Goal: Task Accomplishment & Management: Complete application form

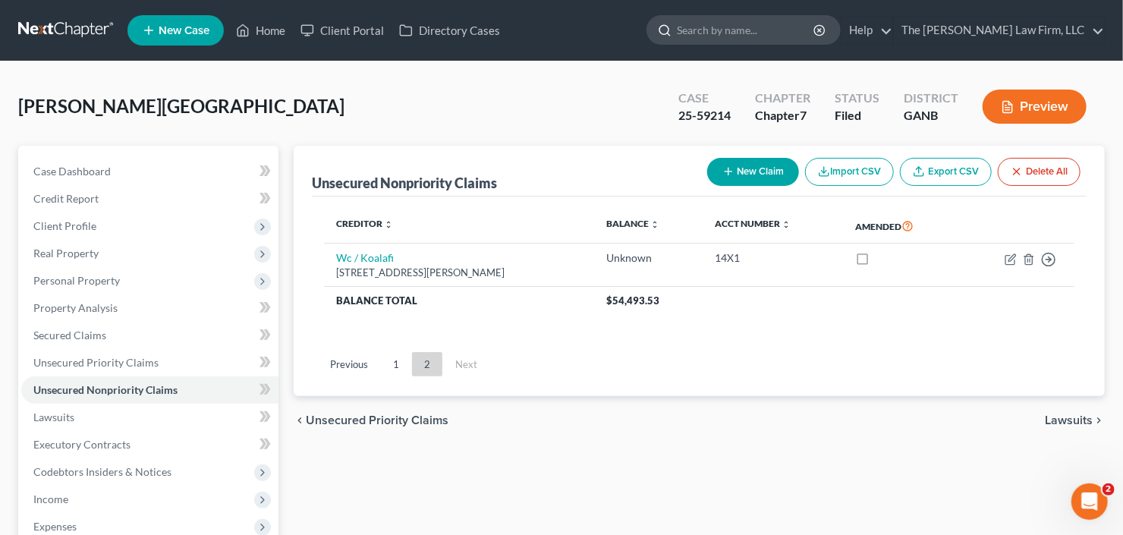
click at [774, 37] on input "search" at bounding box center [746, 30] width 139 height 28
type input "[PERSON_NAME]"
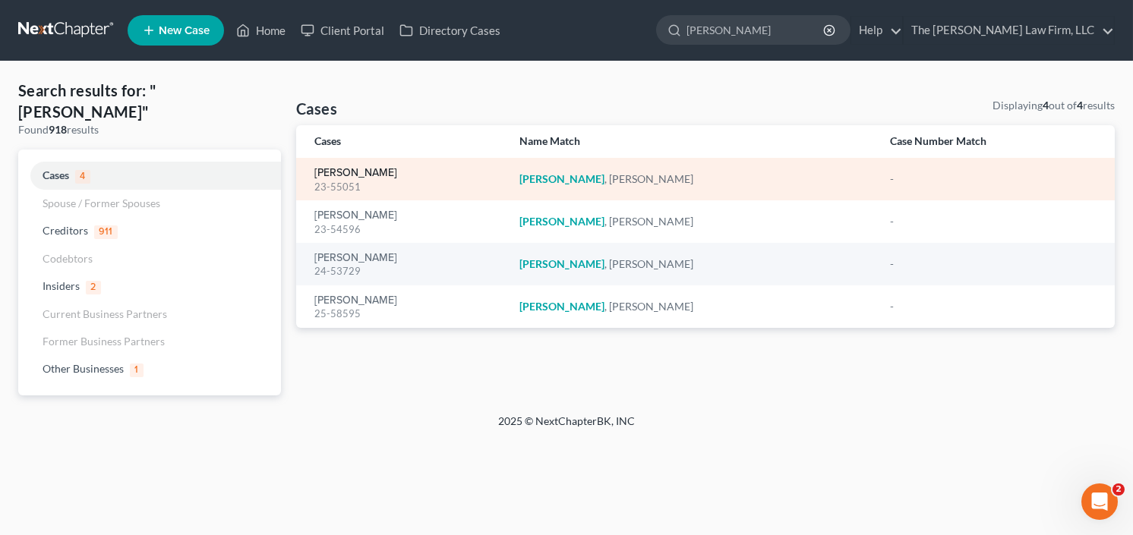
click at [343, 172] on link "[PERSON_NAME]" at bounding box center [355, 173] width 83 height 11
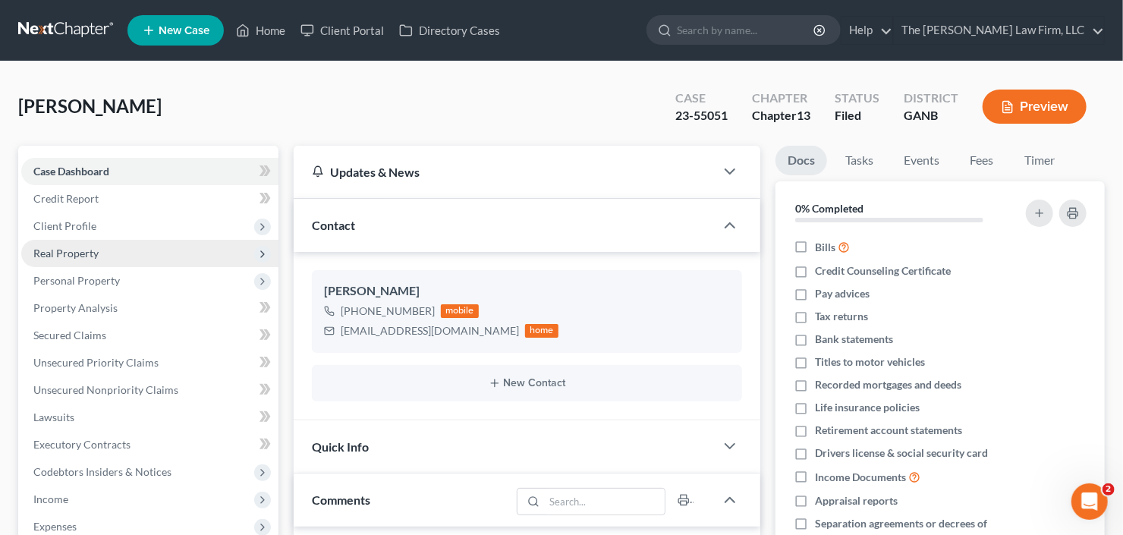
click at [71, 250] on span "Real Property" at bounding box center [65, 253] width 65 height 13
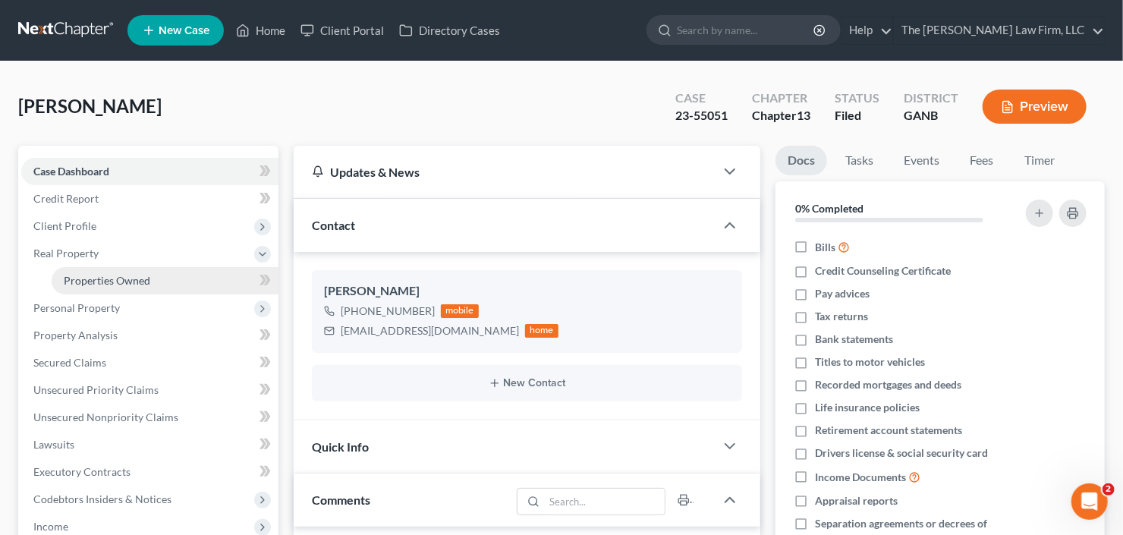
click at [108, 285] on link "Properties Owned" at bounding box center [165, 280] width 227 height 27
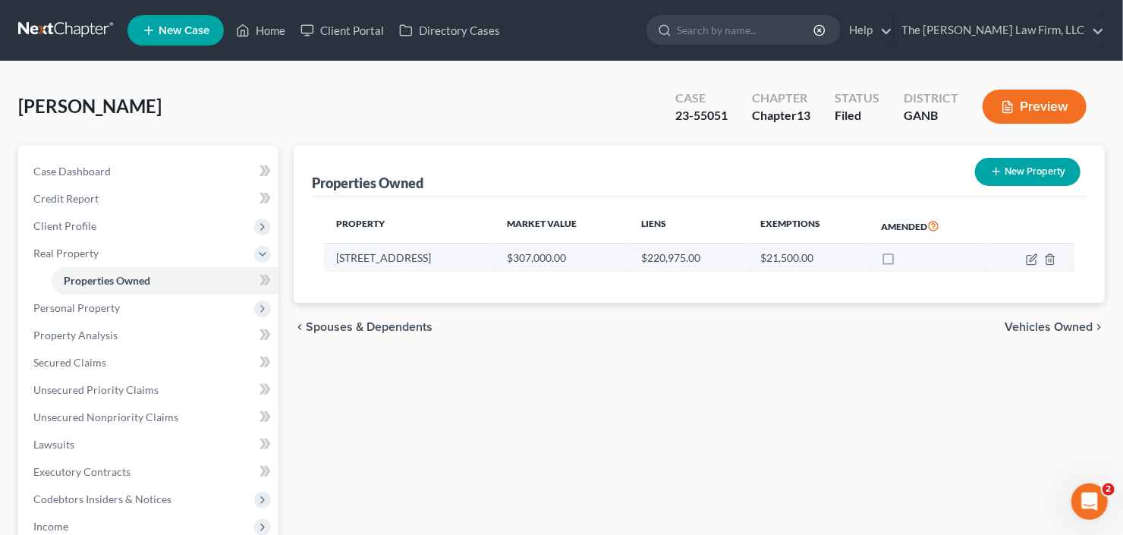
drag, startPoint x: 458, startPoint y: 262, endPoint x: 326, endPoint y: 261, distance: 131.3
click at [326, 261] on td "[STREET_ADDRESS]" at bounding box center [409, 258] width 171 height 29
copy td "[STREET_ADDRESS]"
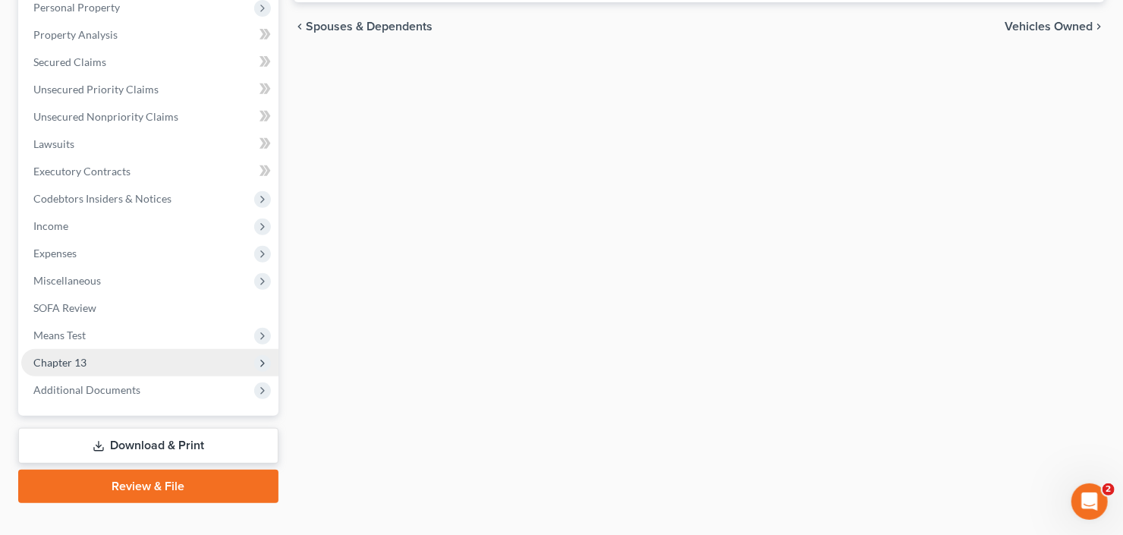
scroll to position [324, 0]
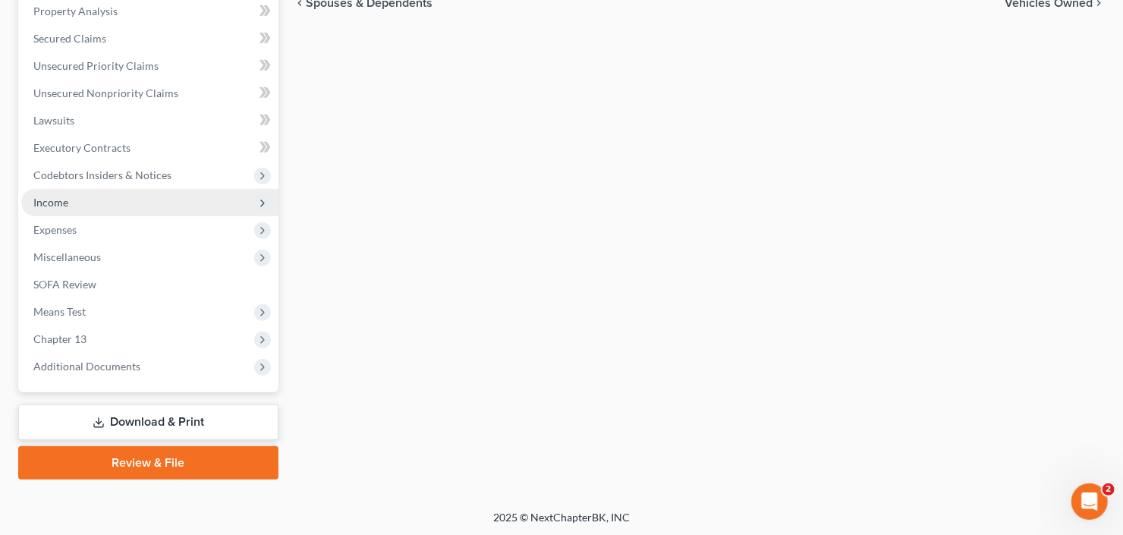
click at [112, 197] on span "Income" at bounding box center [149, 202] width 257 height 27
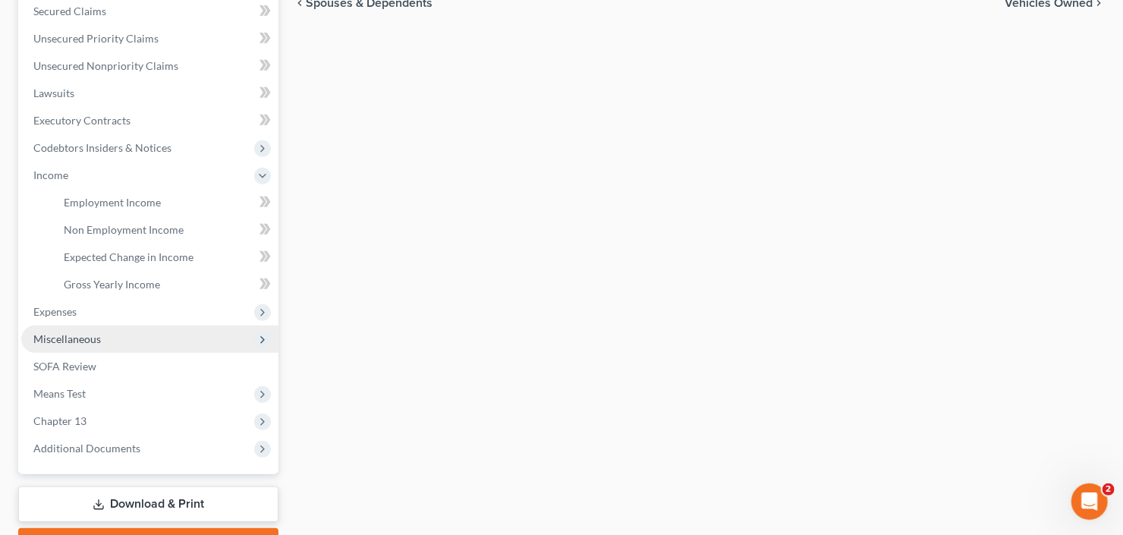
scroll to position [297, 0]
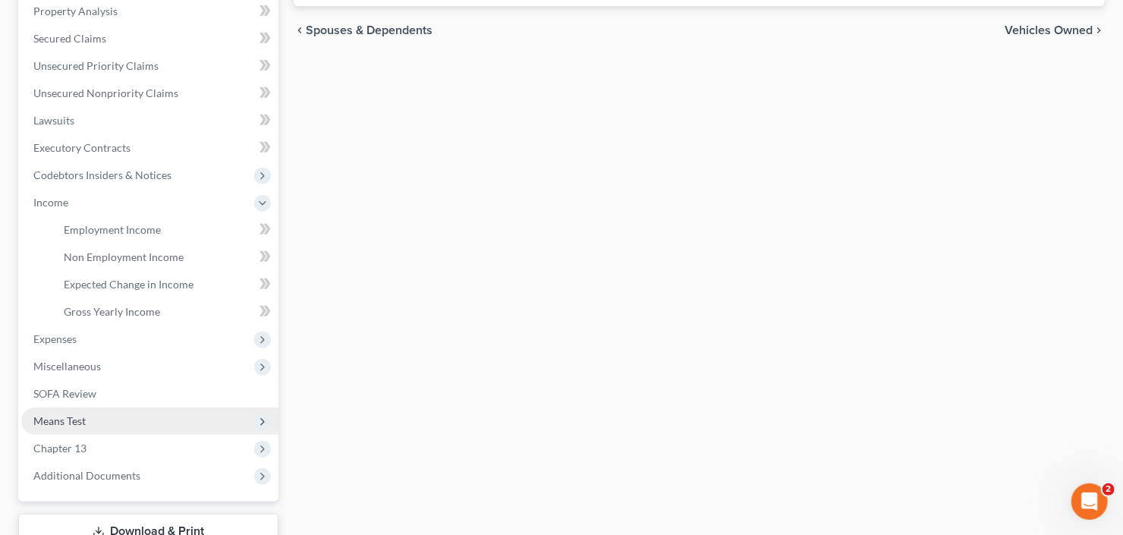
click at [106, 420] on span "Means Test" at bounding box center [149, 421] width 257 height 27
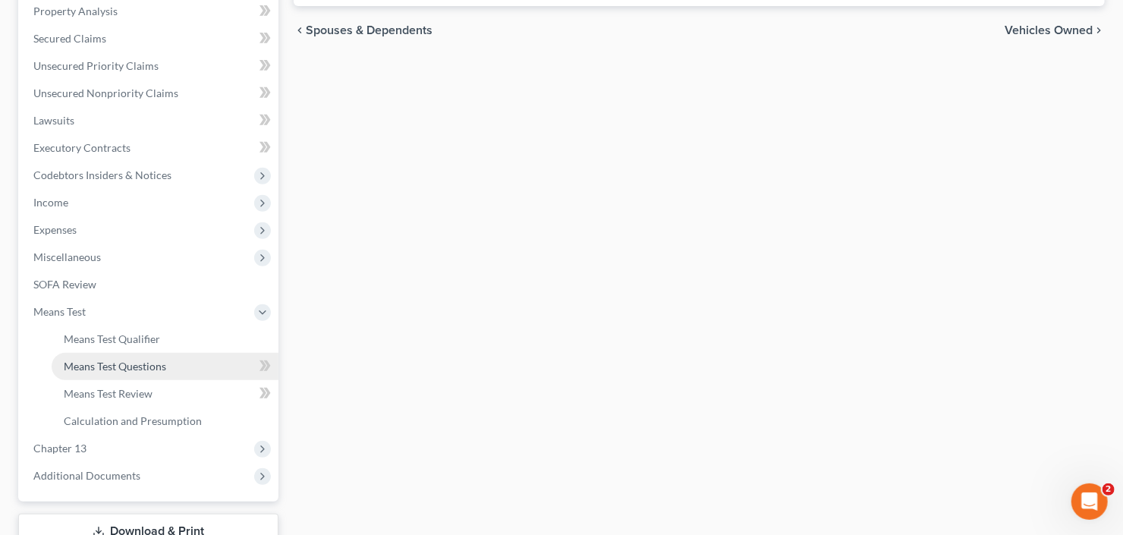
click at [116, 368] on span "Means Test Questions" at bounding box center [115, 366] width 102 height 13
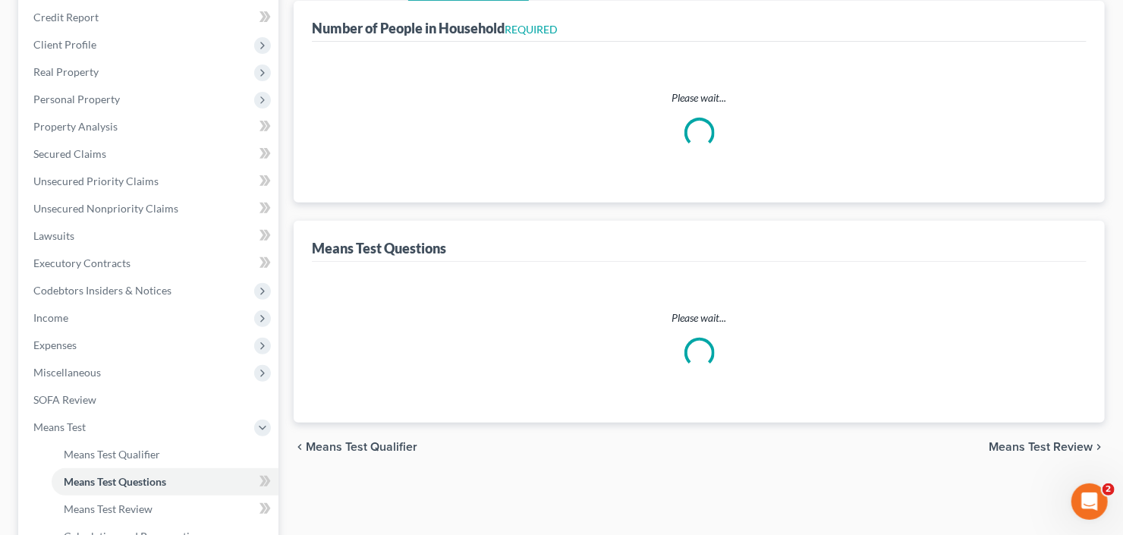
scroll to position [182, 0]
select select "0"
select select "60"
select select "0"
select select "60"
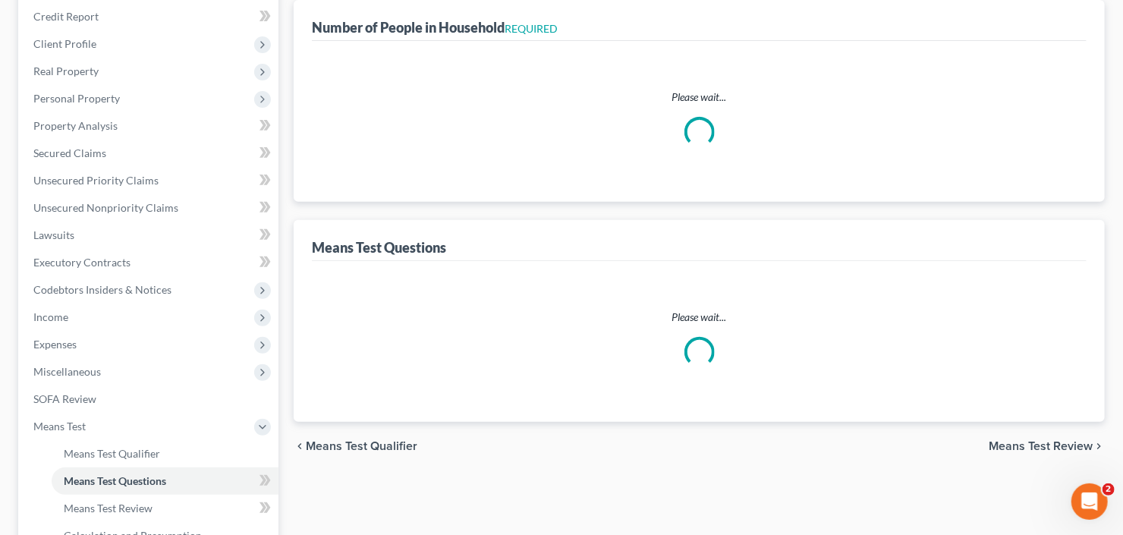
select select "1"
select select "60"
select select "0"
select select "60"
select select "1"
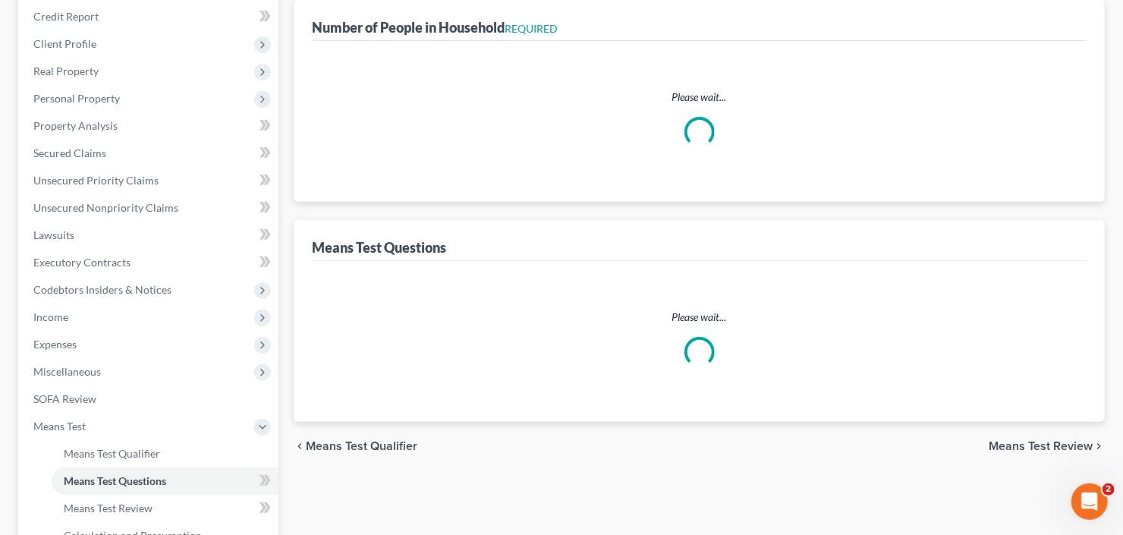
select select "3"
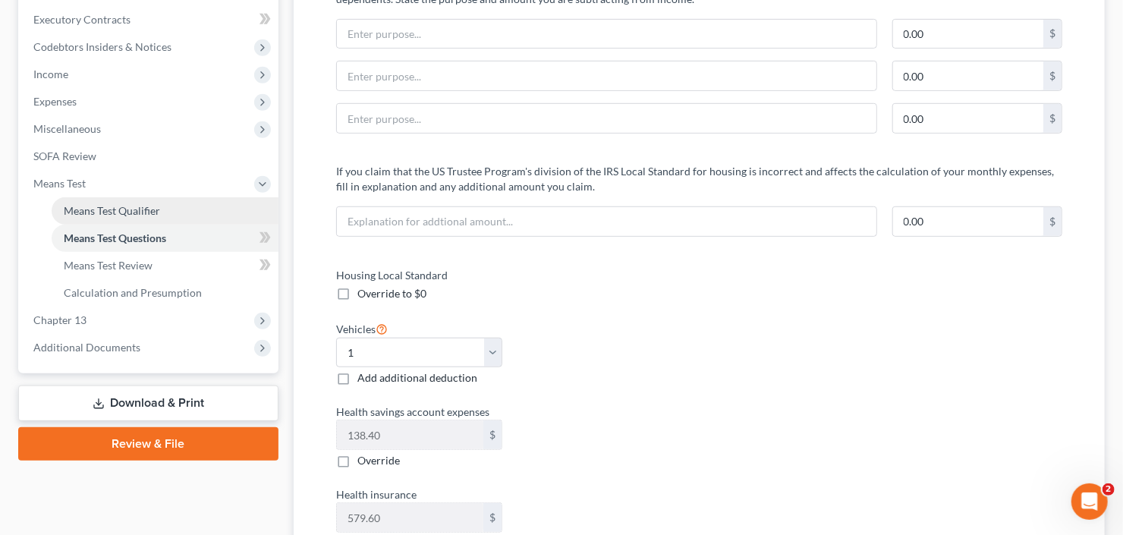
click at [124, 207] on span "Means Test Qualifier" at bounding box center [112, 210] width 96 height 13
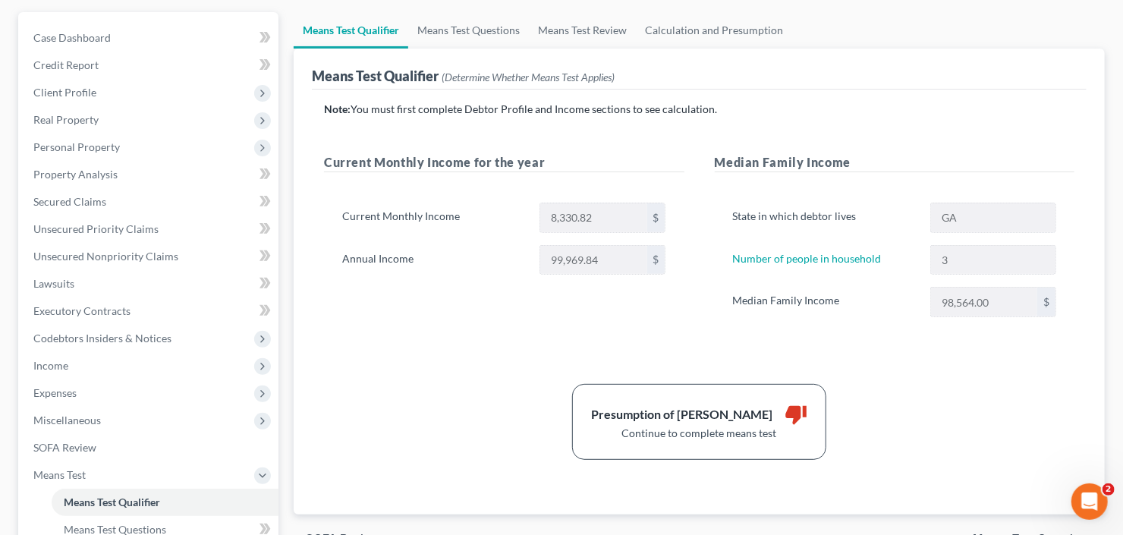
scroll to position [17, 0]
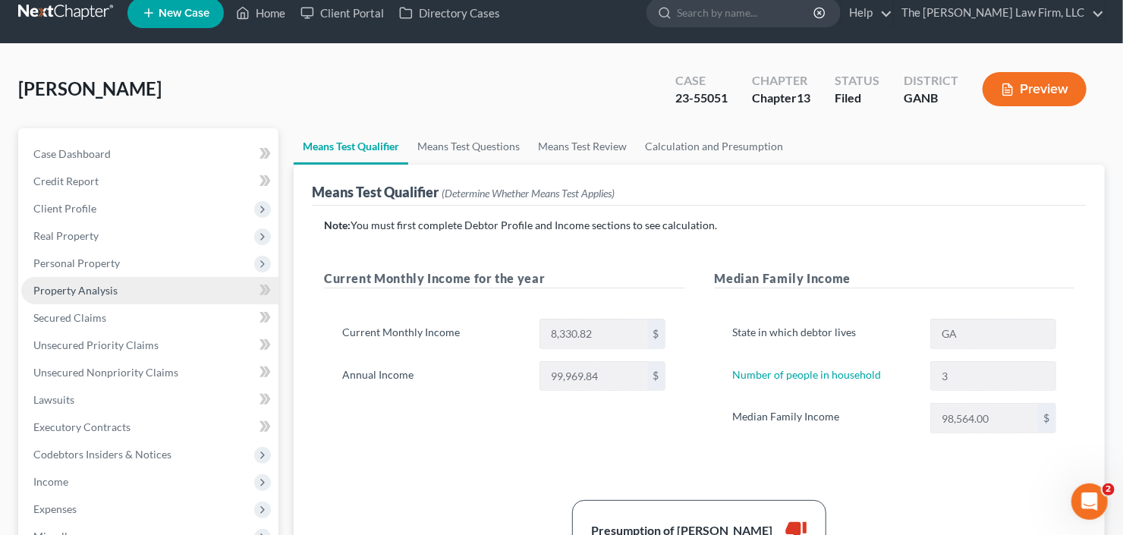
click at [74, 295] on link "Property Analysis" at bounding box center [149, 290] width 257 height 27
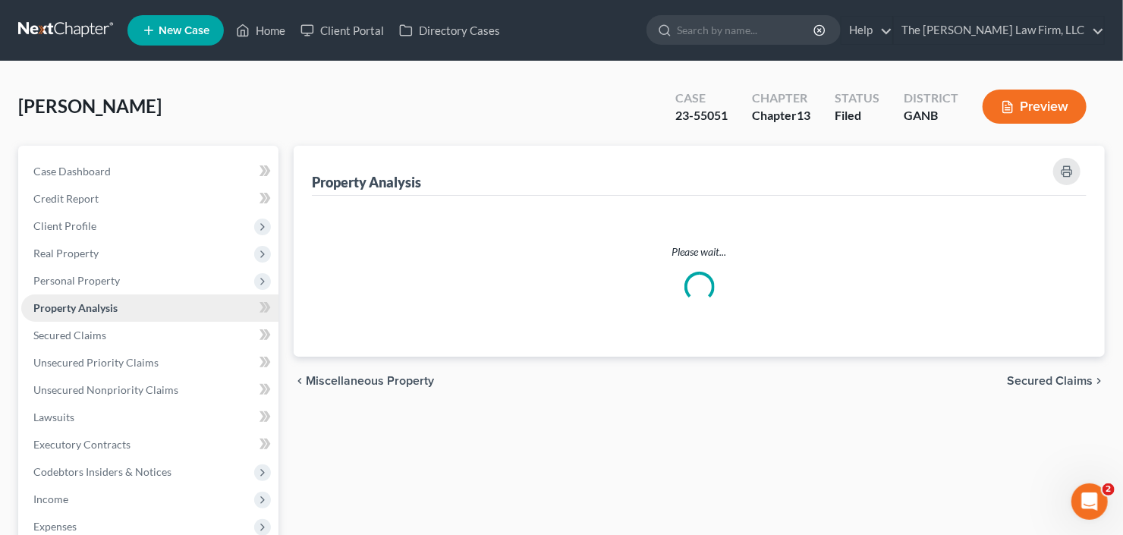
click at [74, 315] on link "Property Analysis" at bounding box center [149, 308] width 257 height 27
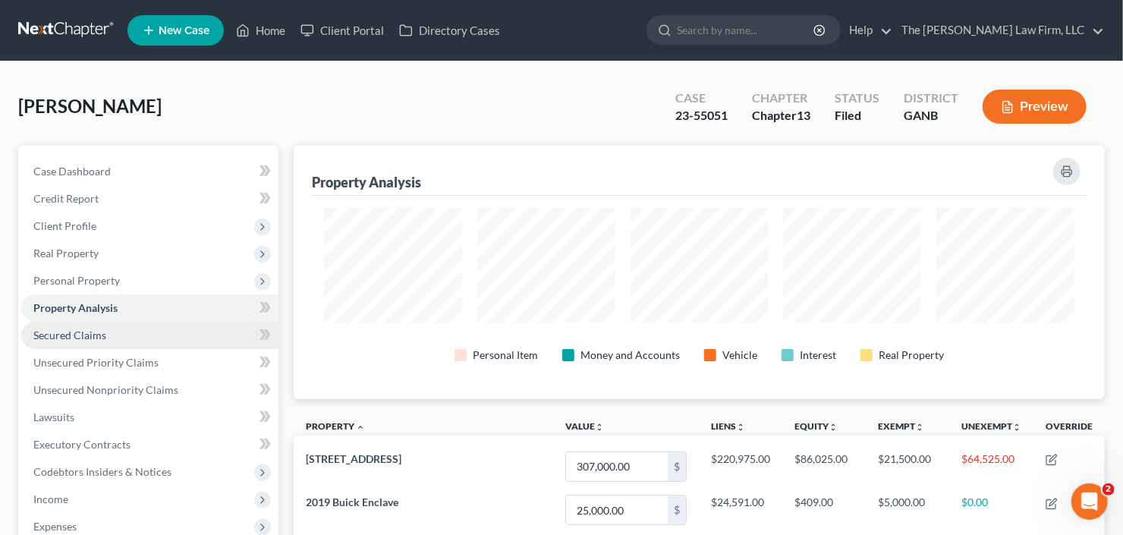
click at [74, 339] on span "Secured Claims" at bounding box center [69, 335] width 73 height 13
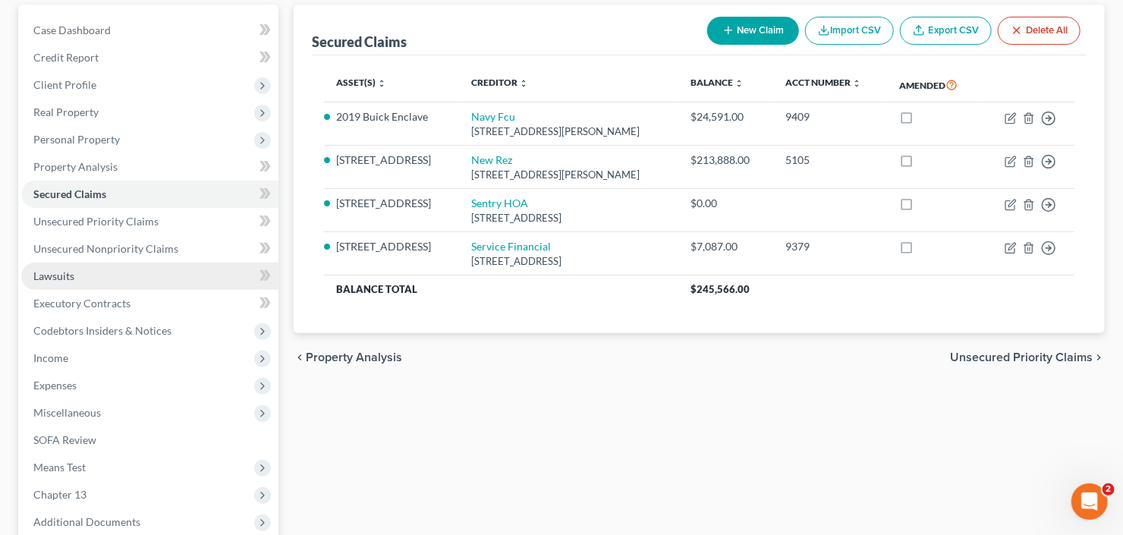
scroll to position [53, 0]
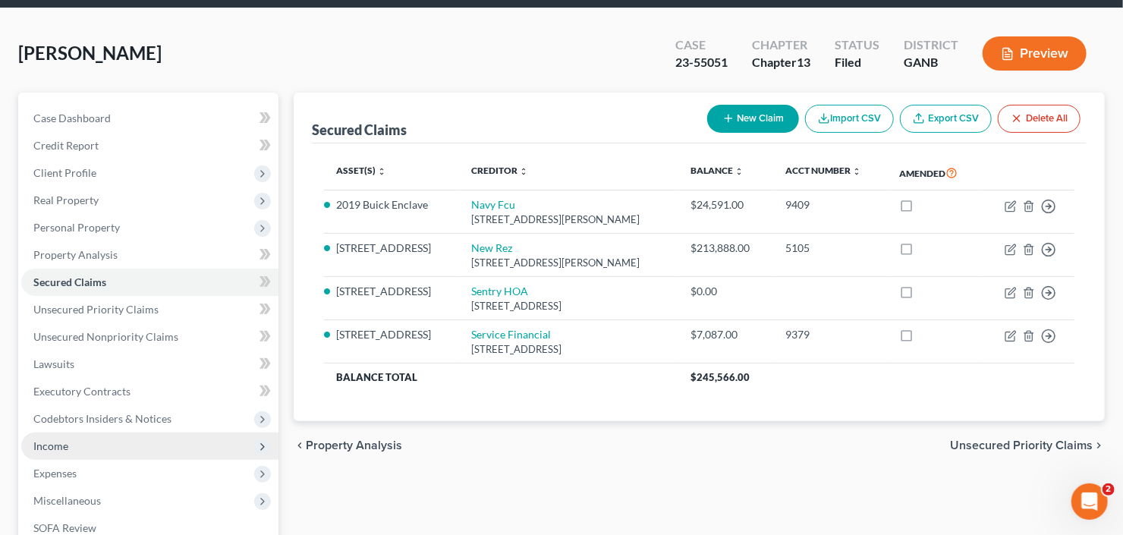
click at [76, 442] on span "Income" at bounding box center [149, 446] width 257 height 27
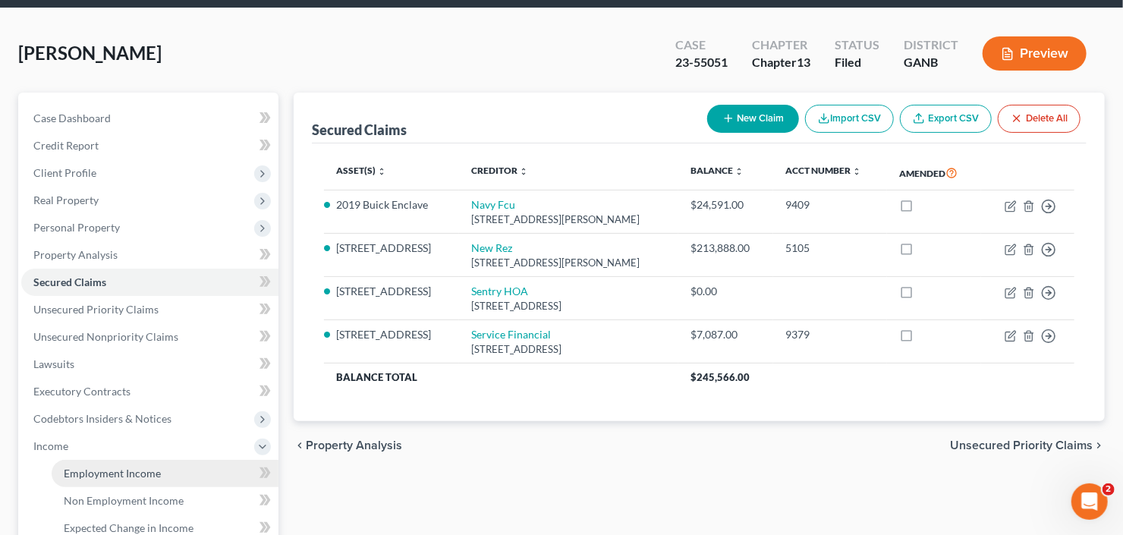
click at [121, 471] on span "Employment Income" at bounding box center [112, 473] width 97 height 13
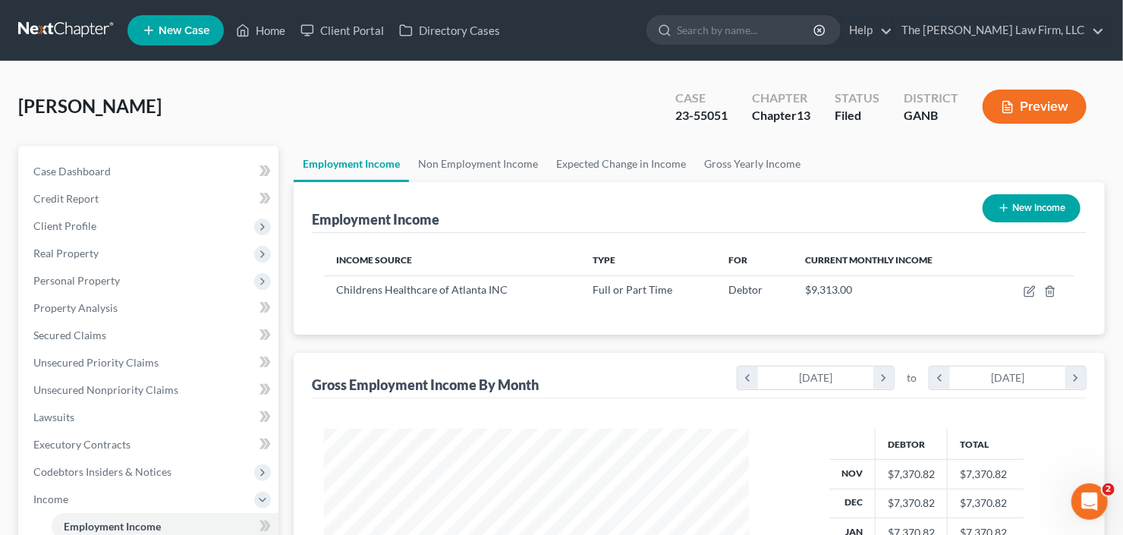
scroll to position [271, 455]
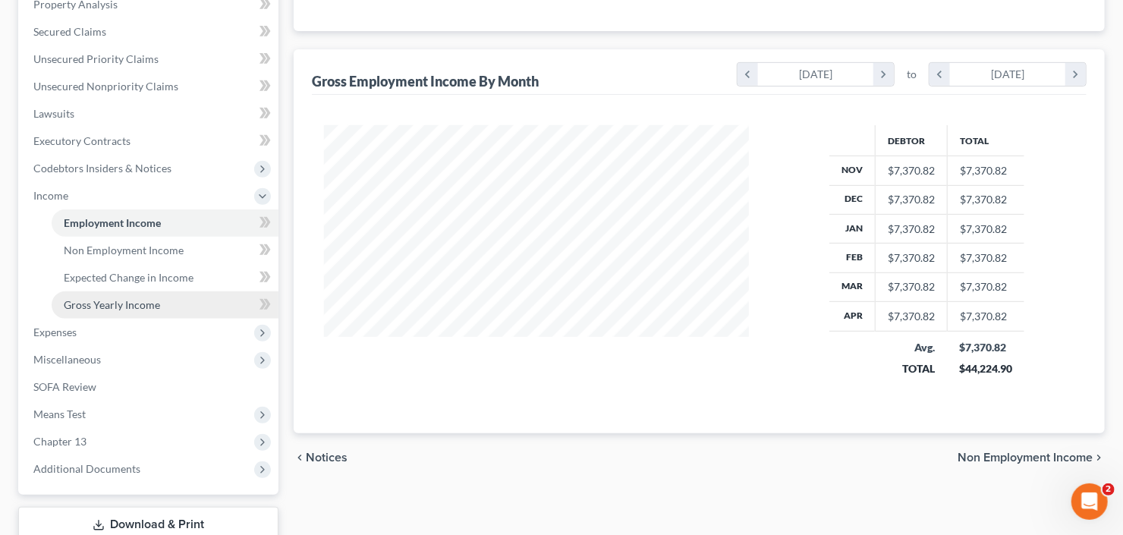
click at [60, 317] on link "Gross Yearly Income" at bounding box center [165, 304] width 227 height 27
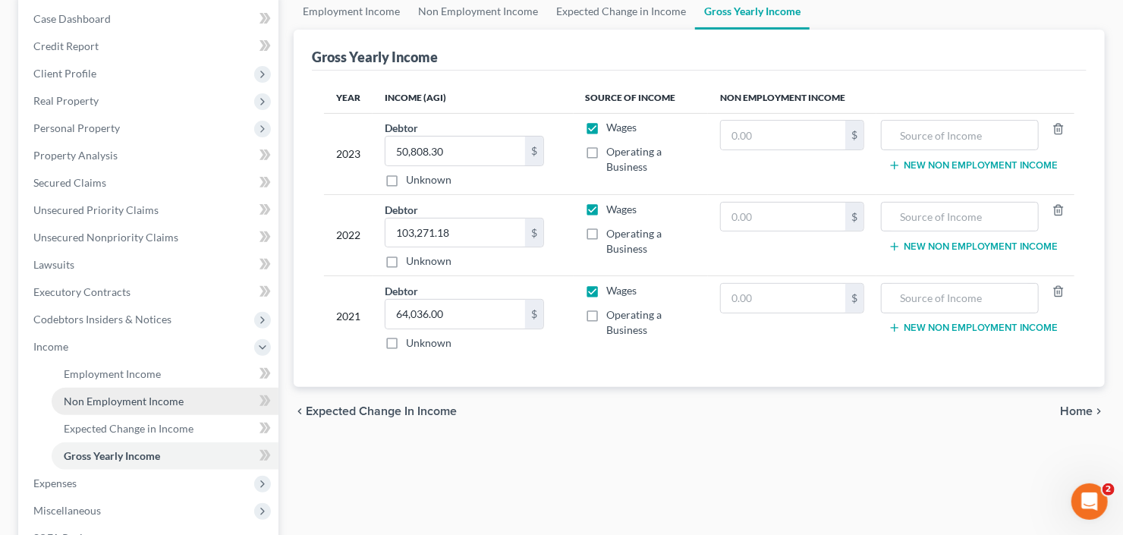
scroll to position [304, 0]
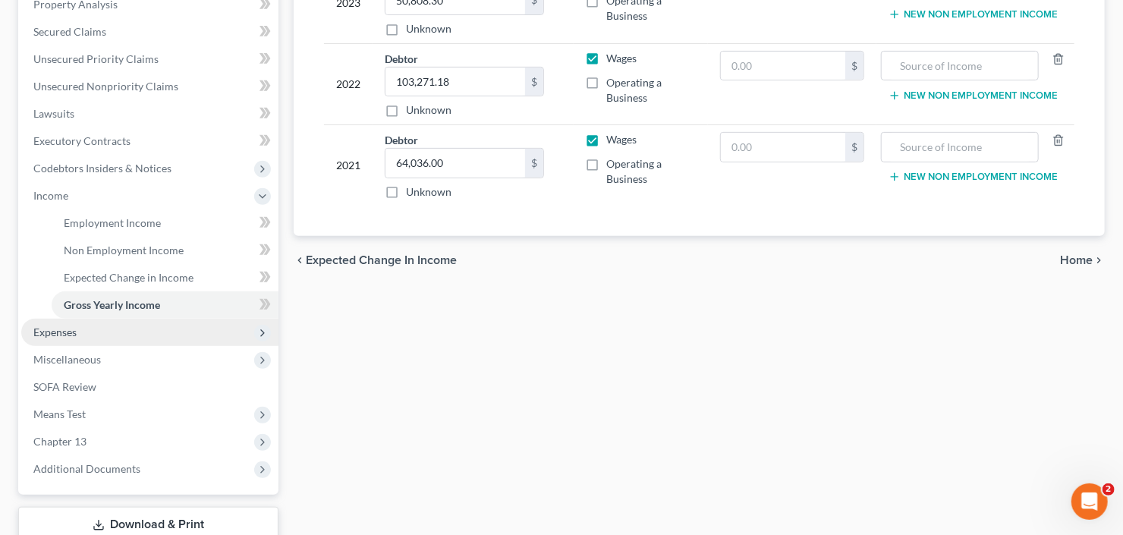
click at [87, 336] on span "Expenses" at bounding box center [149, 332] width 257 height 27
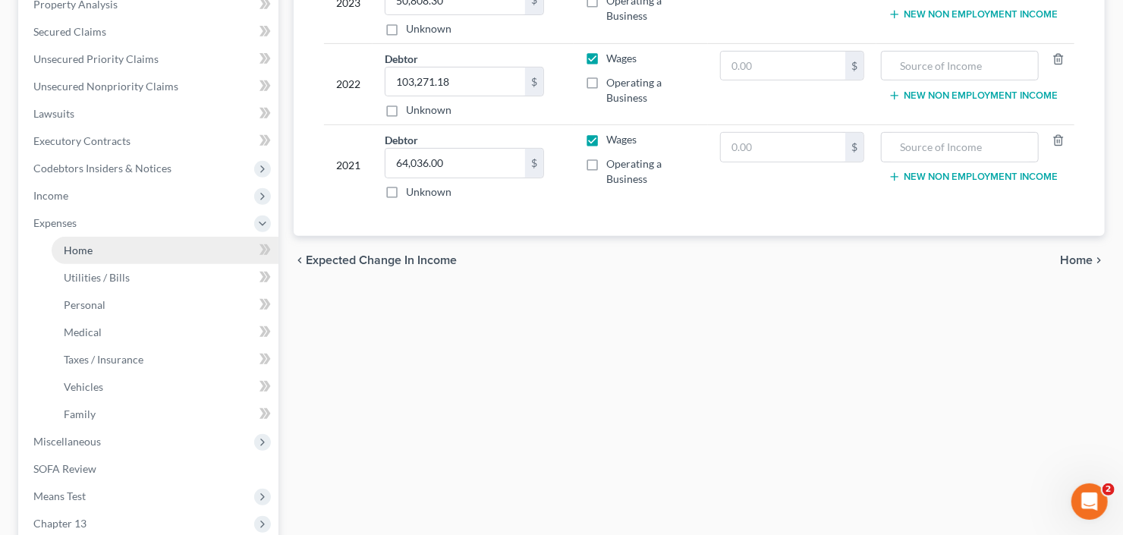
click at [92, 251] on link "Home" at bounding box center [165, 250] width 227 height 27
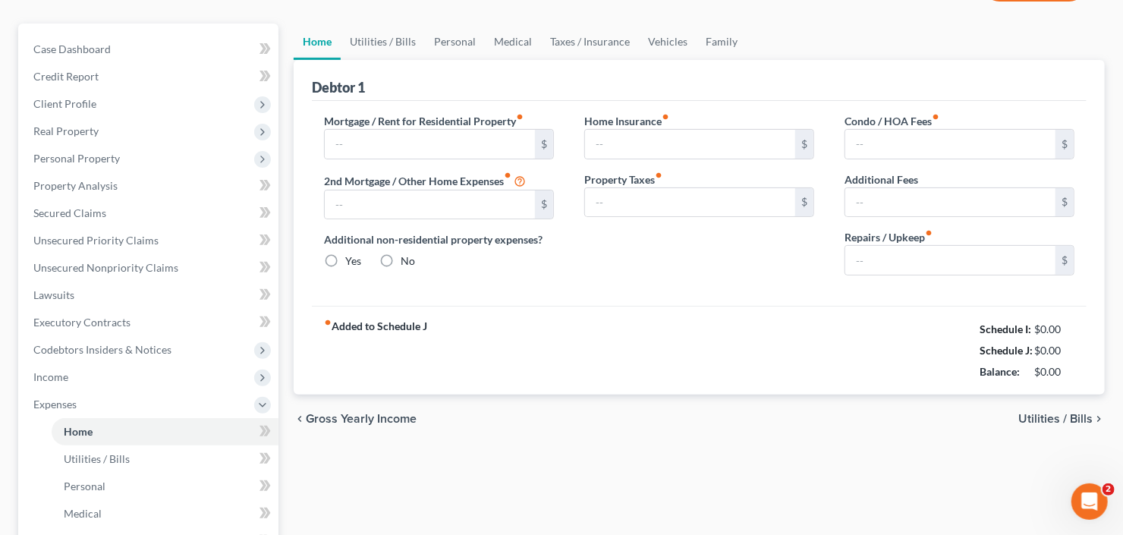
scroll to position [20, 0]
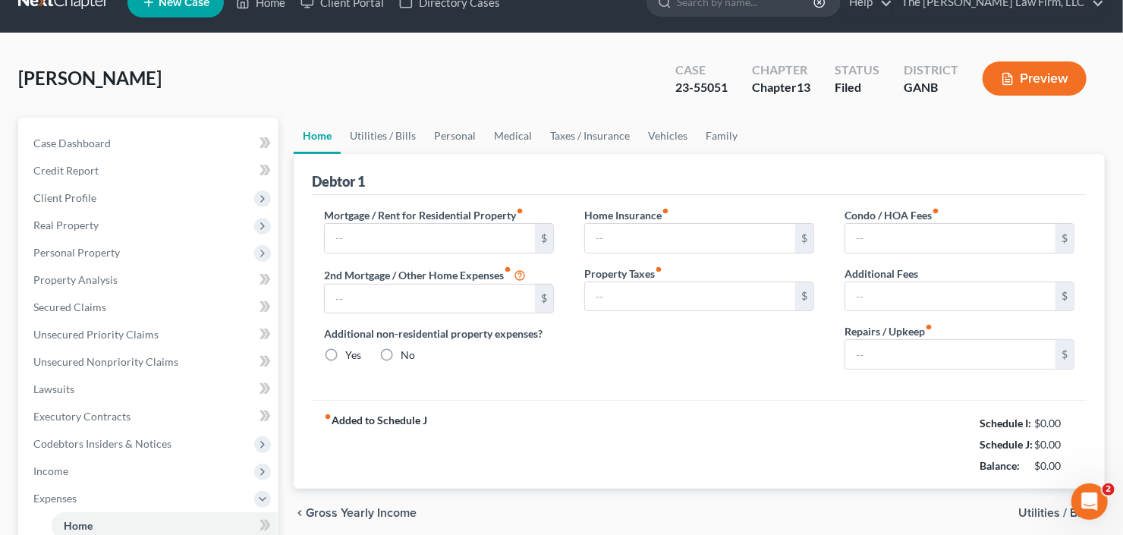
type input "1,571.48"
type input "0.00"
radio input "true"
type input "0.00"
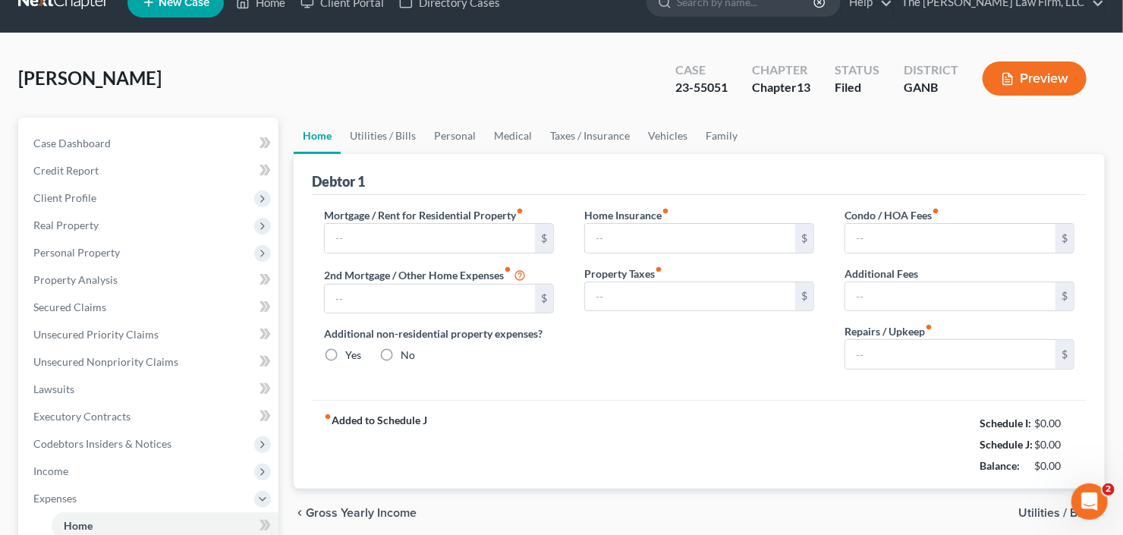
type input "25.00"
type input "0.00"
type input "75.00"
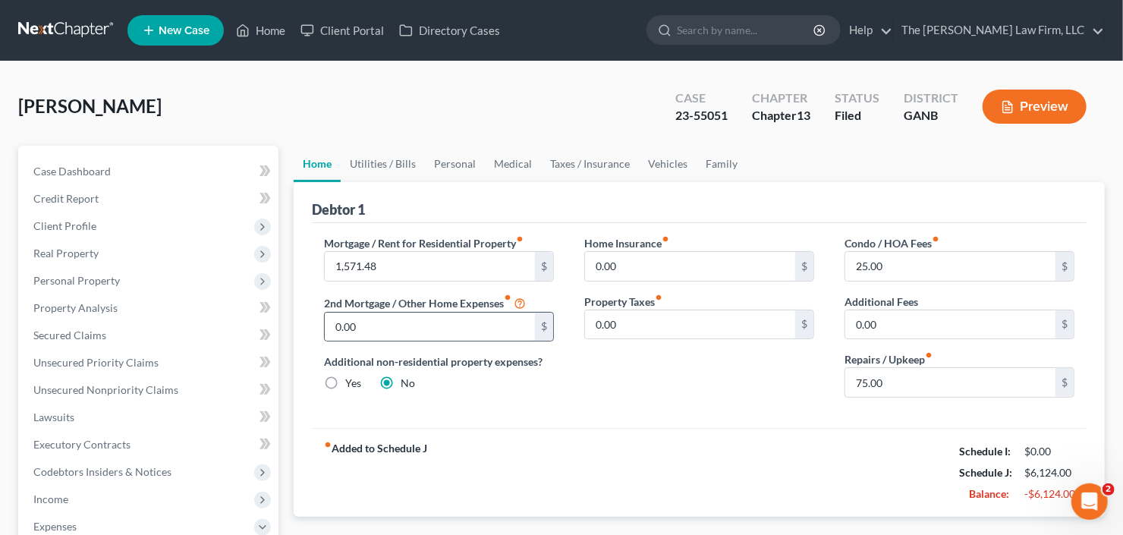
scroll to position [0, 0]
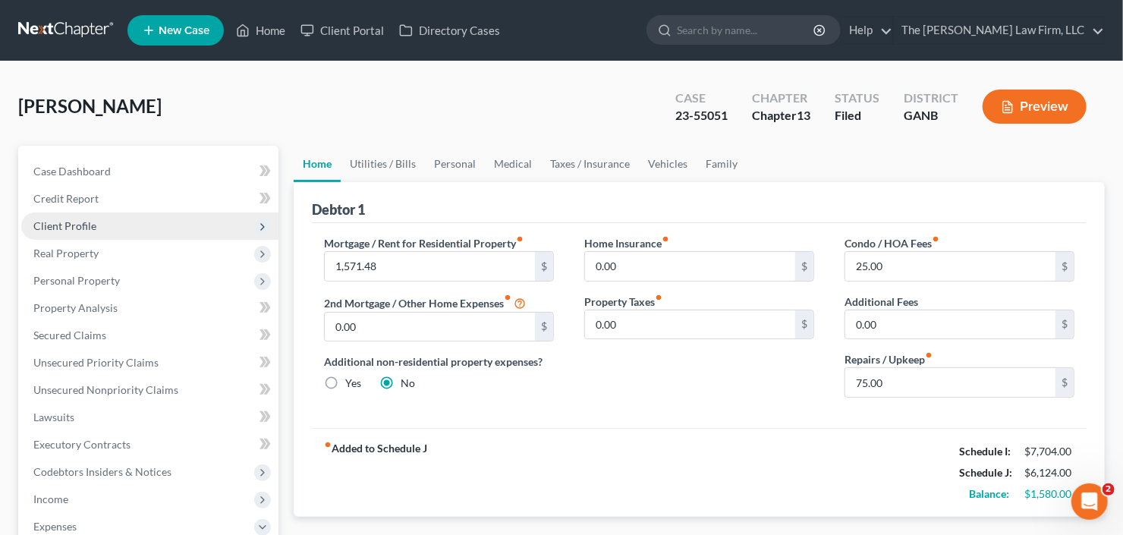
click at [85, 225] on span "Client Profile" at bounding box center [64, 225] width 63 height 13
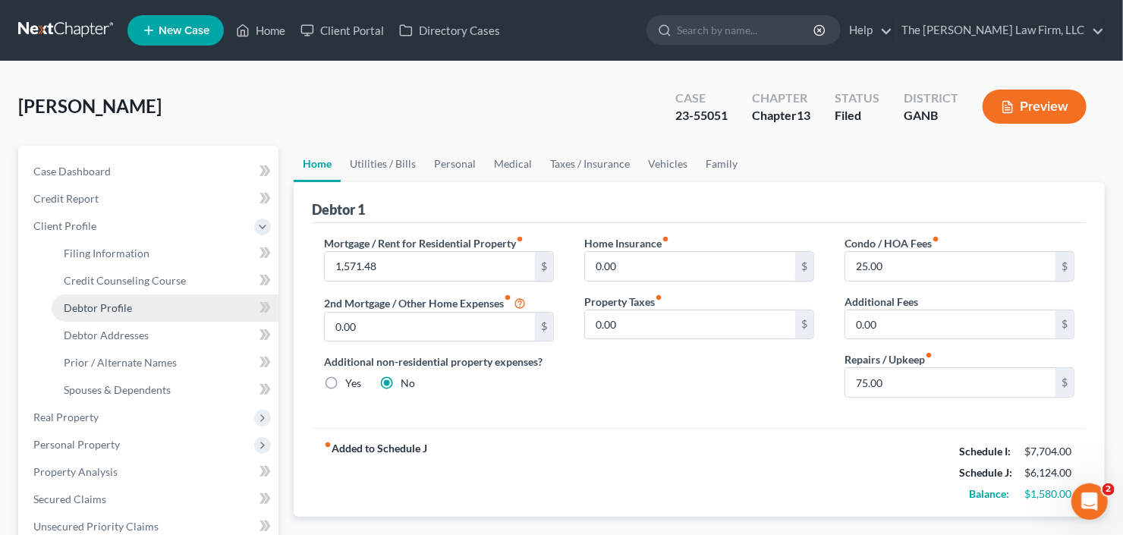
click at [107, 308] on span "Debtor Profile" at bounding box center [98, 307] width 68 height 13
select select "0"
select select "2"
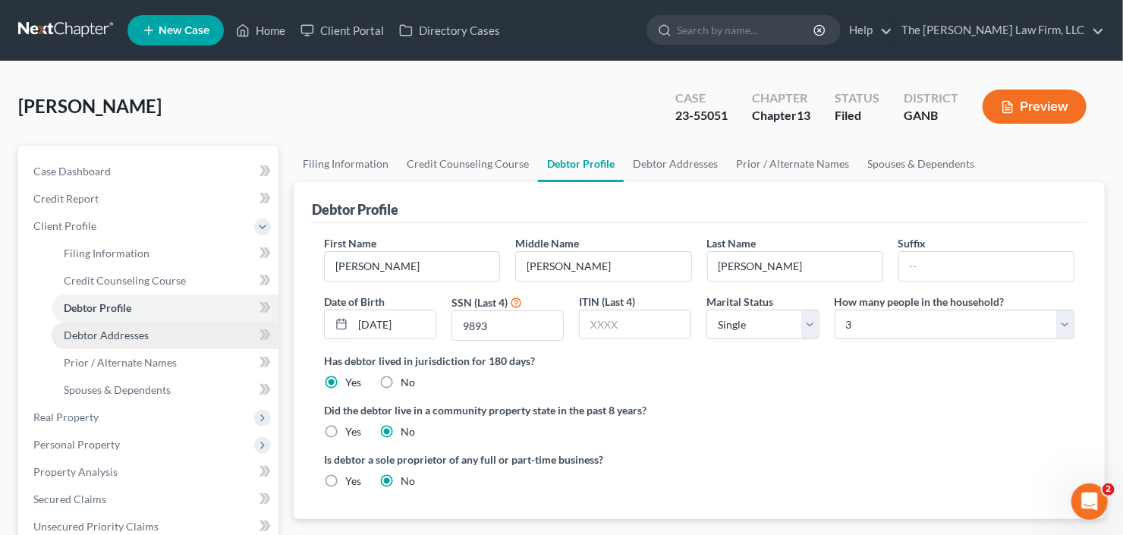
click at [80, 331] on span "Debtor Addresses" at bounding box center [106, 335] width 85 height 13
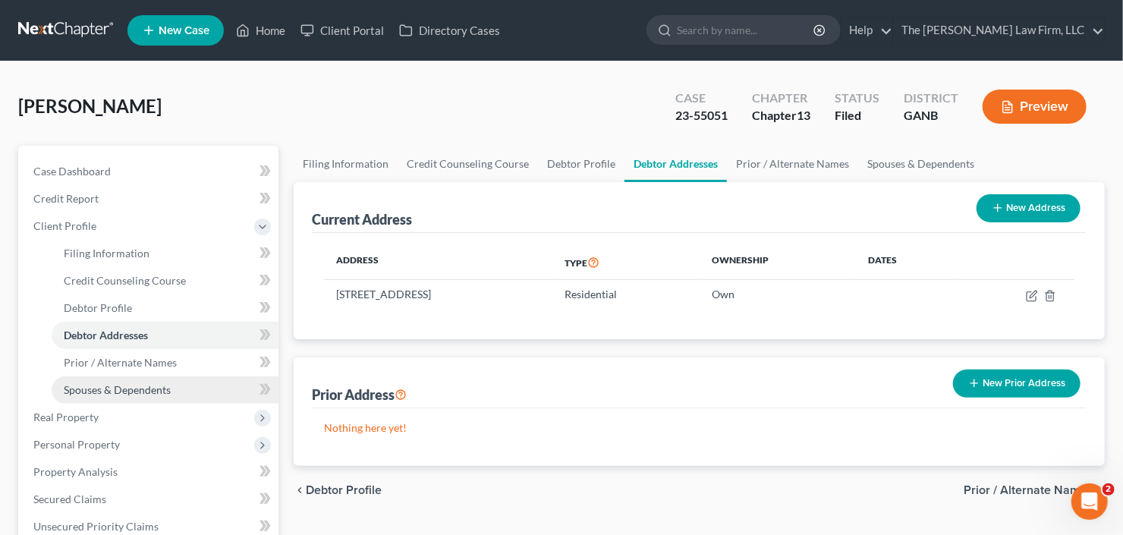
click at [125, 392] on span "Spouses & Dependents" at bounding box center [117, 389] width 107 height 13
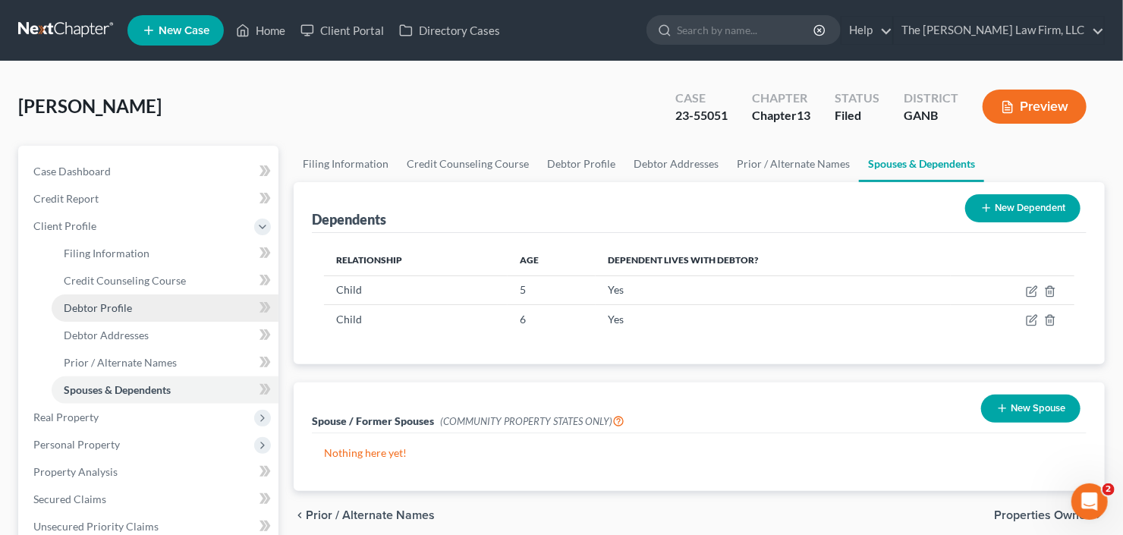
click at [111, 307] on span "Debtor Profile" at bounding box center [98, 307] width 68 height 13
select select "0"
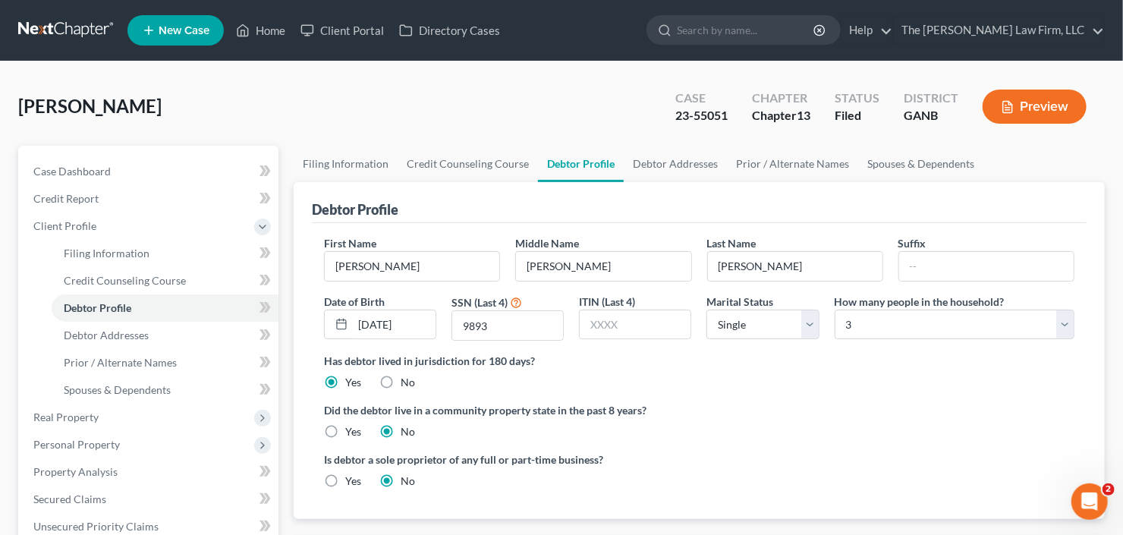
click at [892, 353] on label "Has debtor lived in jurisdiction for 180 days?" at bounding box center [699, 361] width 751 height 16
click at [897, 339] on div "How many people in the household? Select 1 2 3 4 5 6 7 8 9 10 11 12 13 14 15 16…" at bounding box center [954, 318] width 255 height 48
click at [895, 339] on div "First Name [PERSON_NAME] Middle Name [PERSON_NAME] Last Name [PERSON_NAME] Suff…" at bounding box center [700, 294] width 766 height 118
click at [906, 323] on select "Select 1 2 3 4 5 6 7 8 9 10 11 12 13 14 15 16 17 18 19 20" at bounding box center [955, 325] width 240 height 30
select select "4"
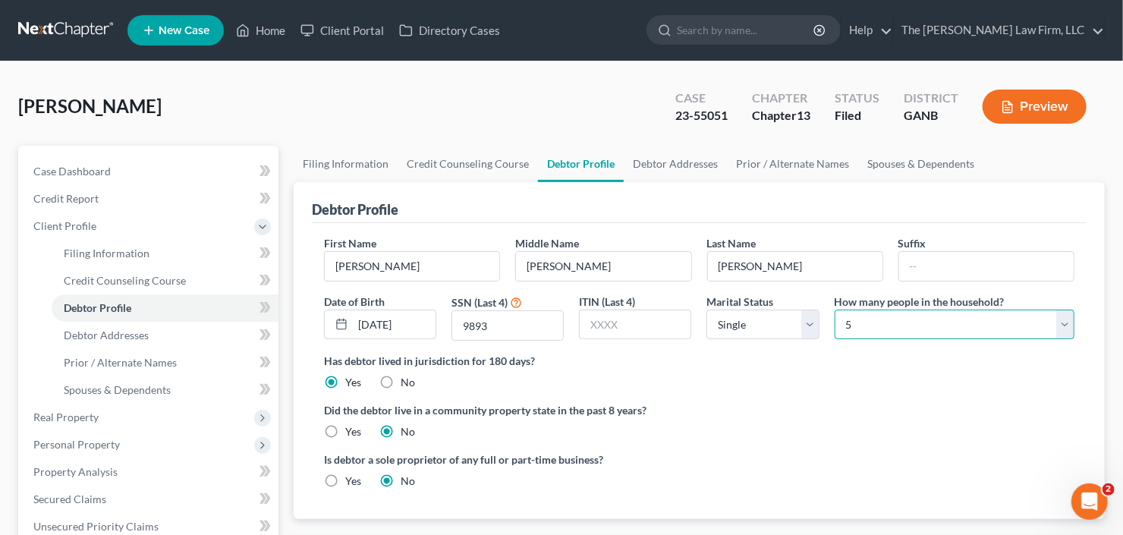
click at [835, 310] on select "Select 1 2 3 4 5 6 7 8 9 10 11 12 13 14 15 16 17 18 19 20" at bounding box center [955, 325] width 240 height 30
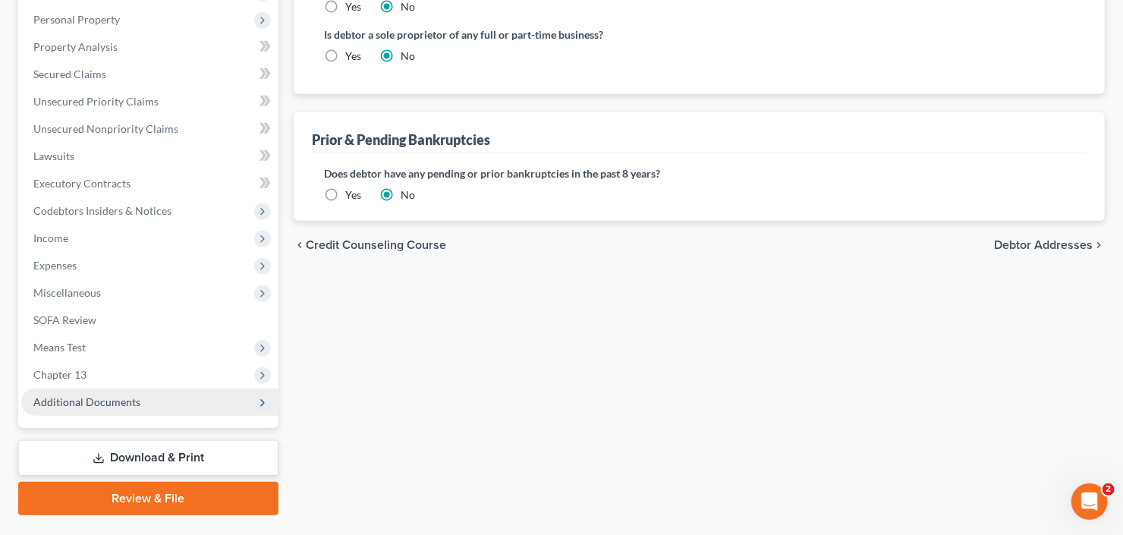
click at [98, 407] on span "Additional Documents" at bounding box center [149, 402] width 257 height 27
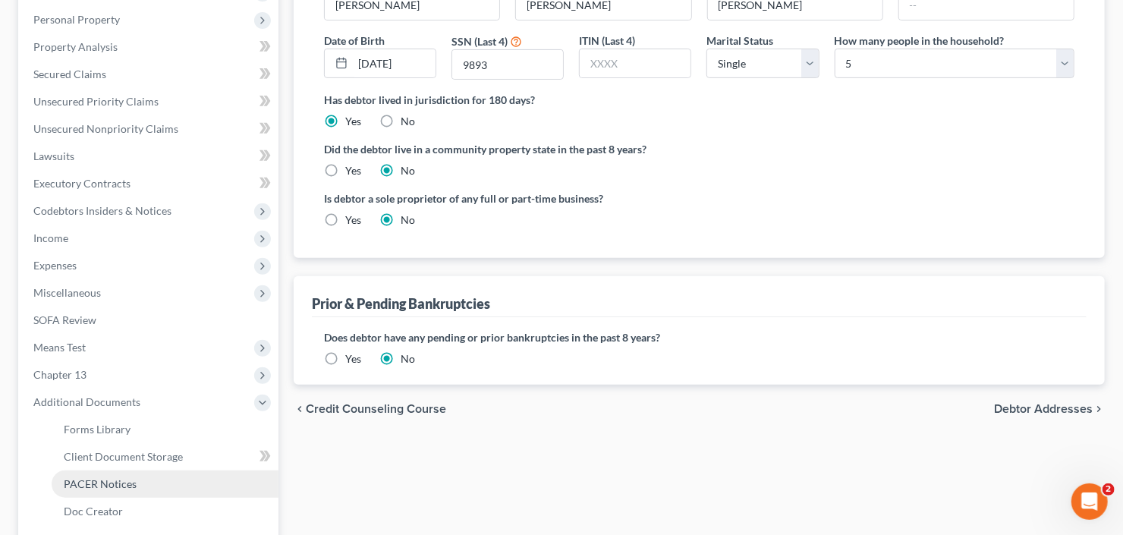
click at [124, 484] on span "PACER Notices" at bounding box center [100, 483] width 73 height 13
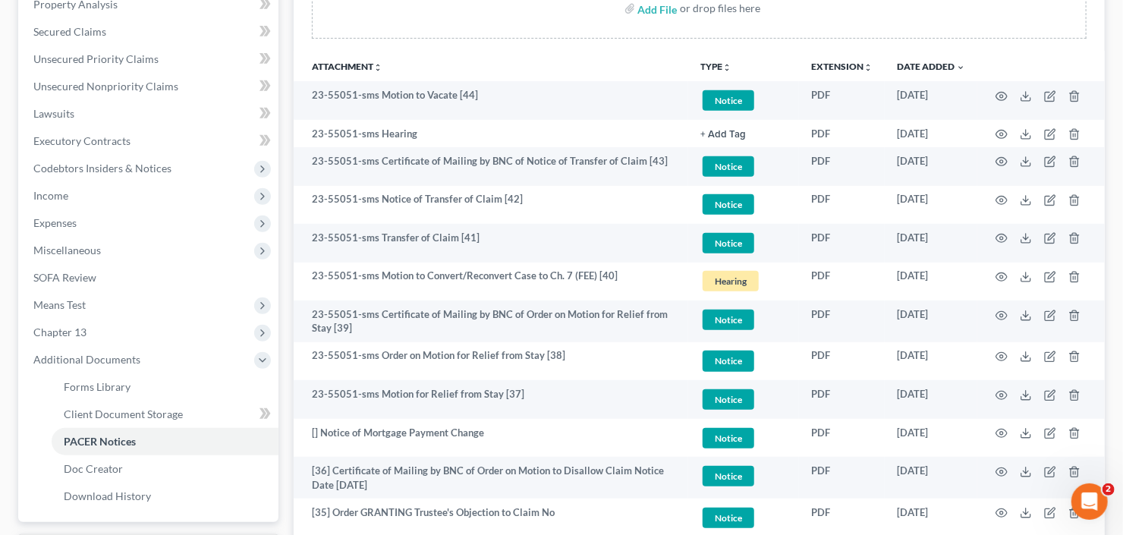
scroll to position [243, 0]
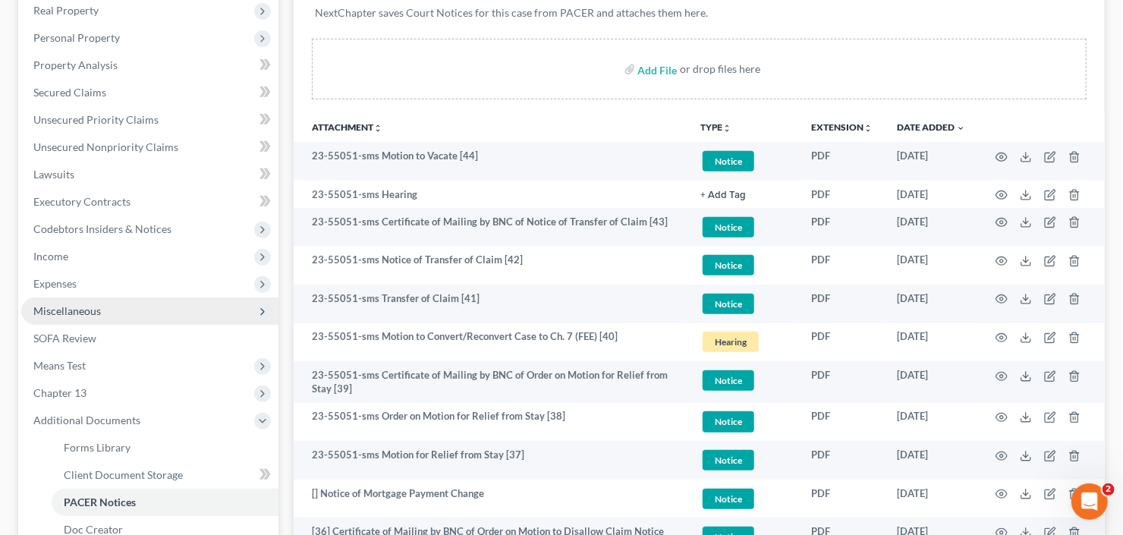
click at [86, 301] on span "Miscellaneous" at bounding box center [149, 311] width 257 height 27
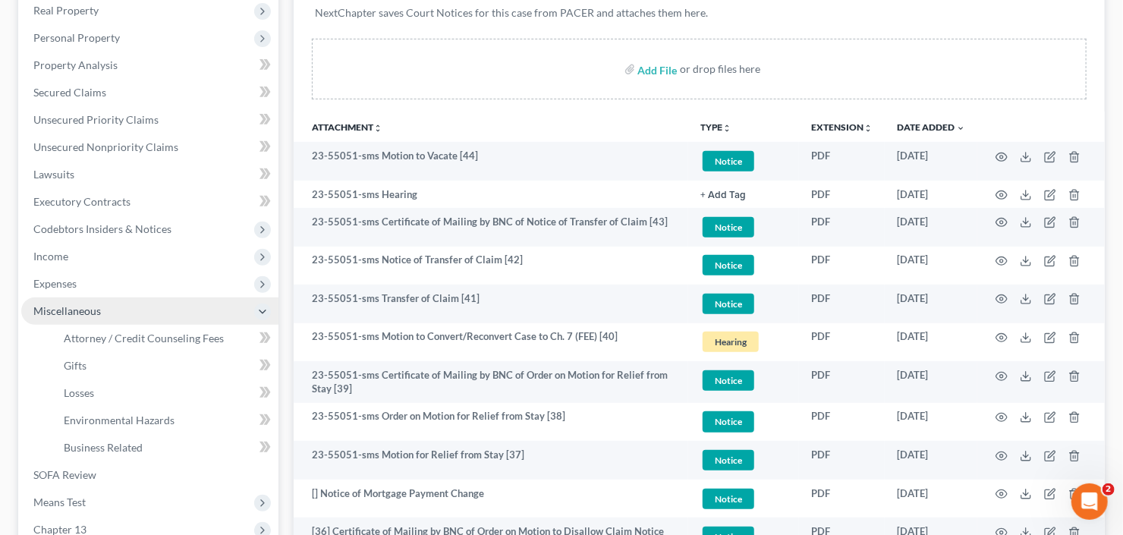
scroll to position [364, 0]
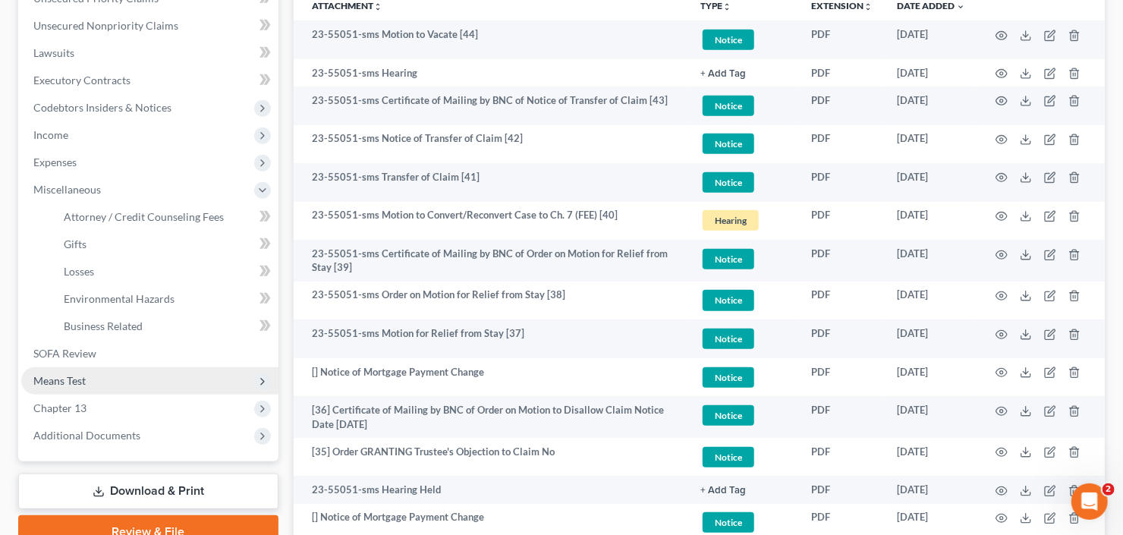
click at [79, 377] on span "Means Test" at bounding box center [59, 380] width 52 height 13
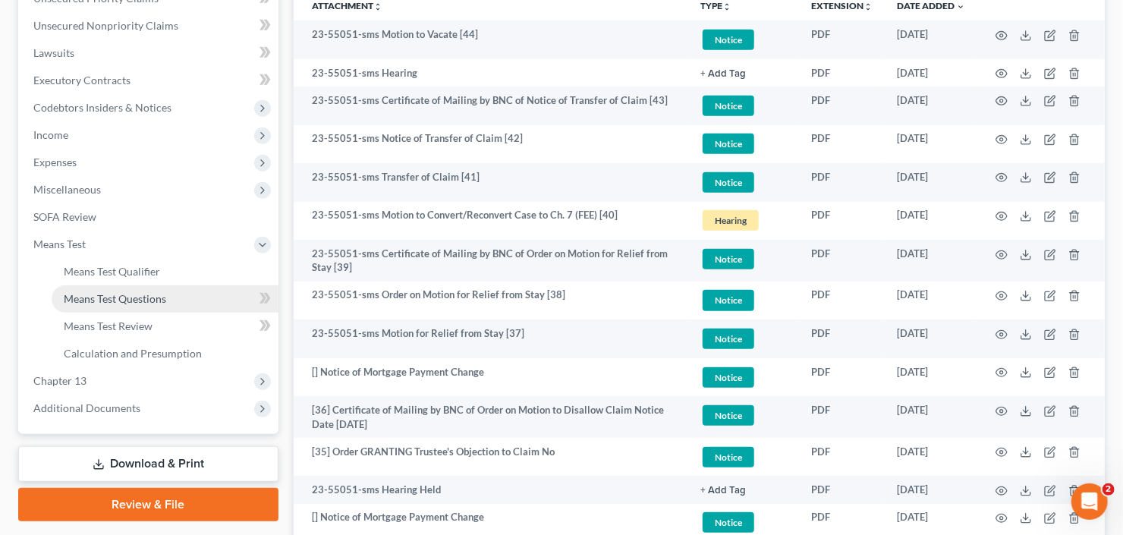
click at [119, 300] on span "Means Test Questions" at bounding box center [115, 298] width 102 height 13
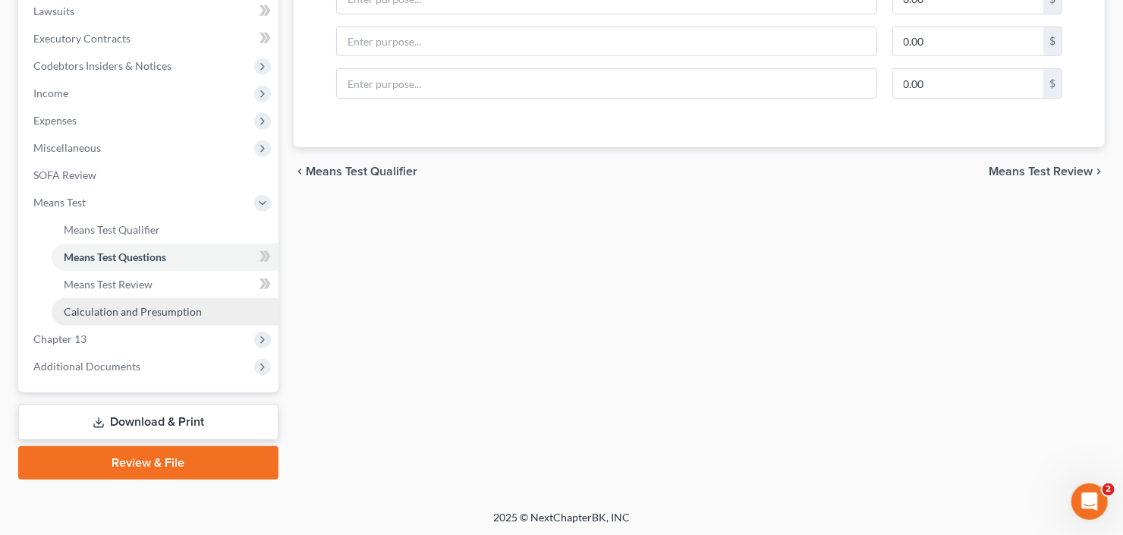
click at [134, 308] on span "Calculation and Presumption" at bounding box center [133, 311] width 138 height 13
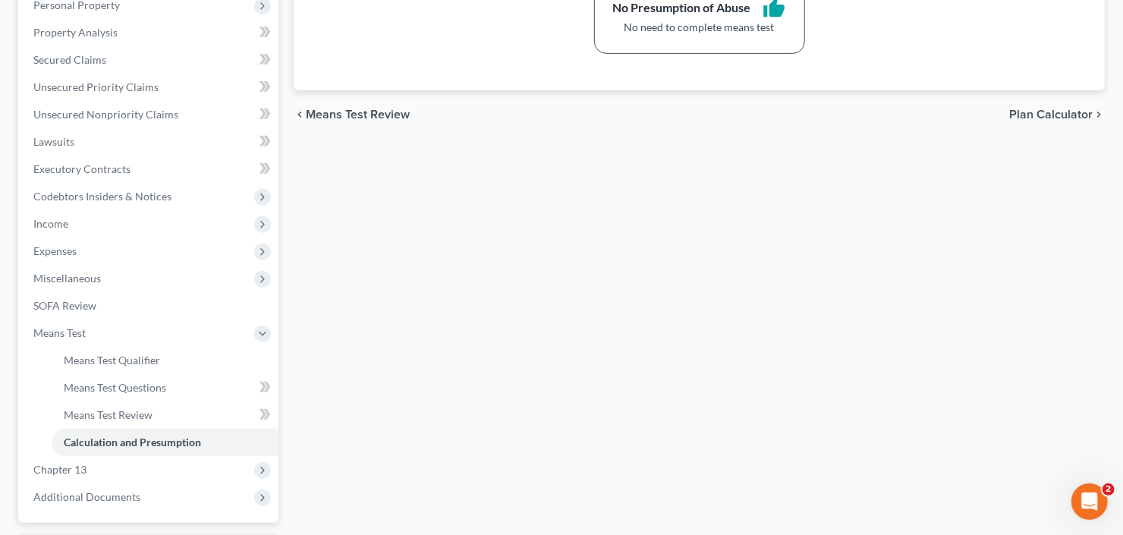
scroll to position [304, 0]
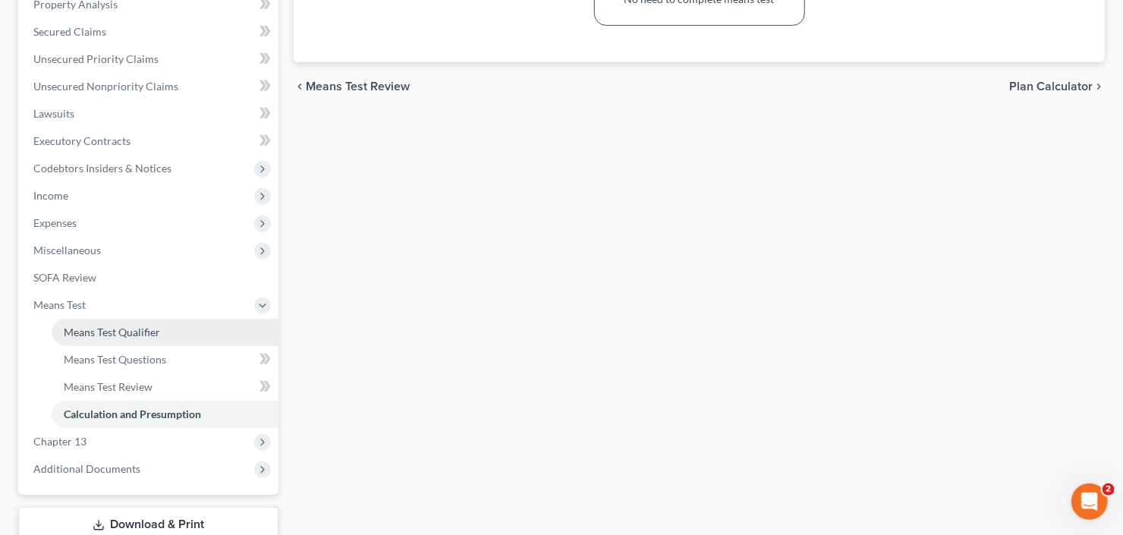
click at [110, 332] on span "Means Test Qualifier" at bounding box center [112, 332] width 96 height 13
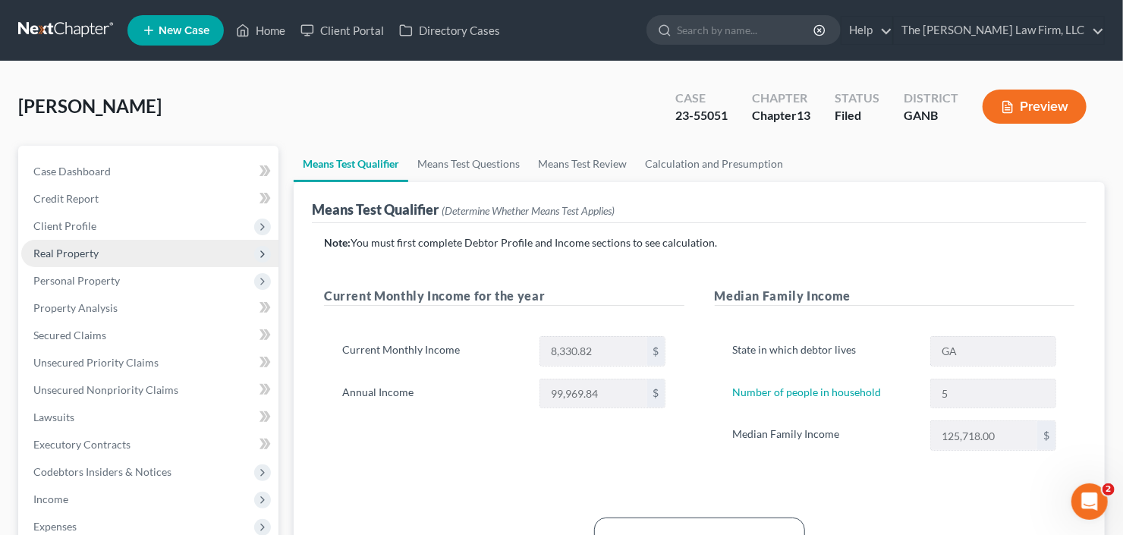
click at [61, 254] on span "Real Property" at bounding box center [65, 253] width 65 height 13
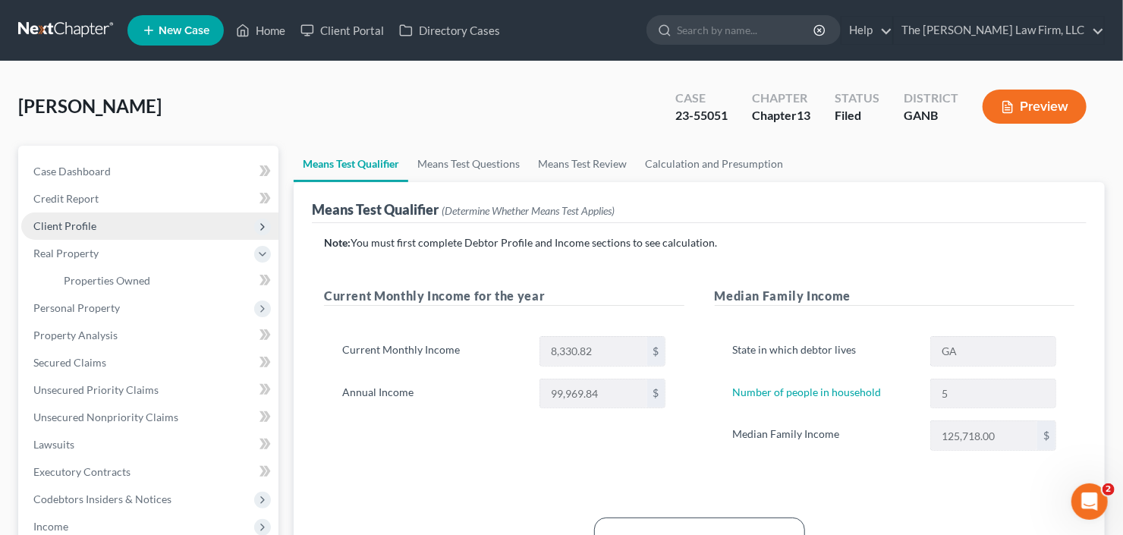
click at [84, 225] on span "Client Profile" at bounding box center [64, 225] width 63 height 13
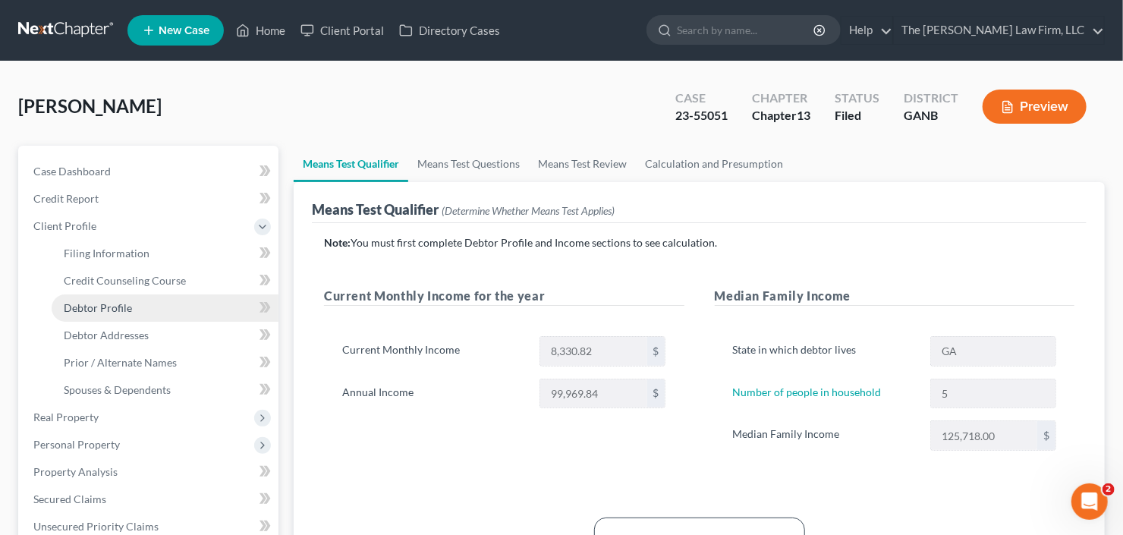
click at [112, 308] on span "Debtor Profile" at bounding box center [98, 307] width 68 height 13
select select "0"
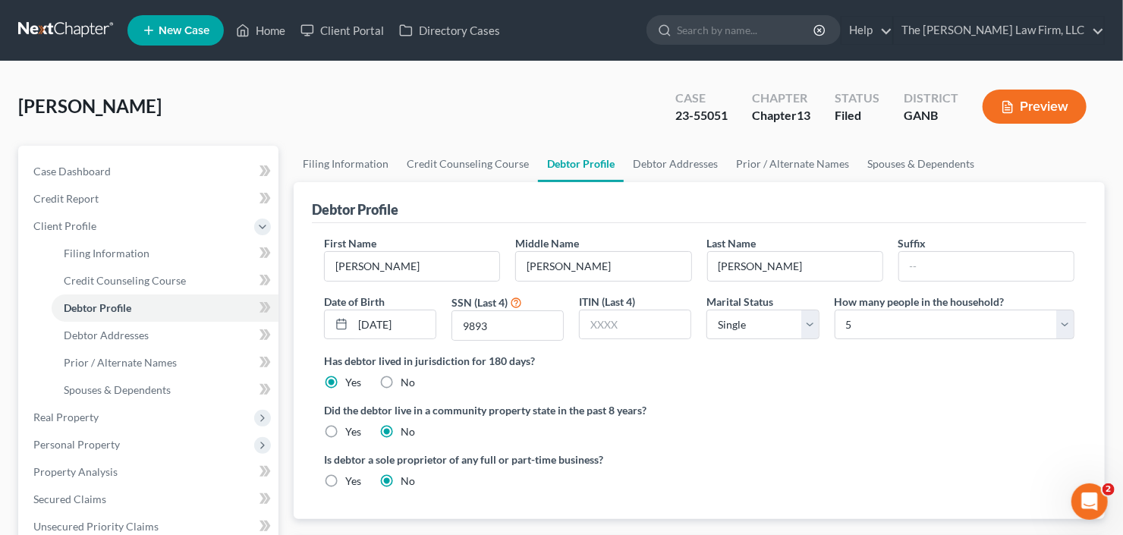
click at [971, 302] on label "How many people in the household?" at bounding box center [920, 302] width 170 height 16
click at [969, 320] on select "Select 1 2 3 4 5 6 7 8 9 10 11 12 13 14 15 16 17 18 19 20" at bounding box center [955, 325] width 240 height 30
click at [835, 310] on select "Select 1 2 3 4 5 6 7 8 9 10 11 12 13 14 15 16 17 18 19 20" at bounding box center [955, 325] width 240 height 30
click at [903, 340] on div "First Name [PERSON_NAME] Middle Name [PERSON_NAME] Last Name [PERSON_NAME] Suff…" at bounding box center [700, 294] width 766 height 118
click at [899, 326] on select "Select 1 2 3 4 5 6 7 8 9 10 11 12 13 14 15 16 17 18 19 20" at bounding box center [955, 325] width 240 height 30
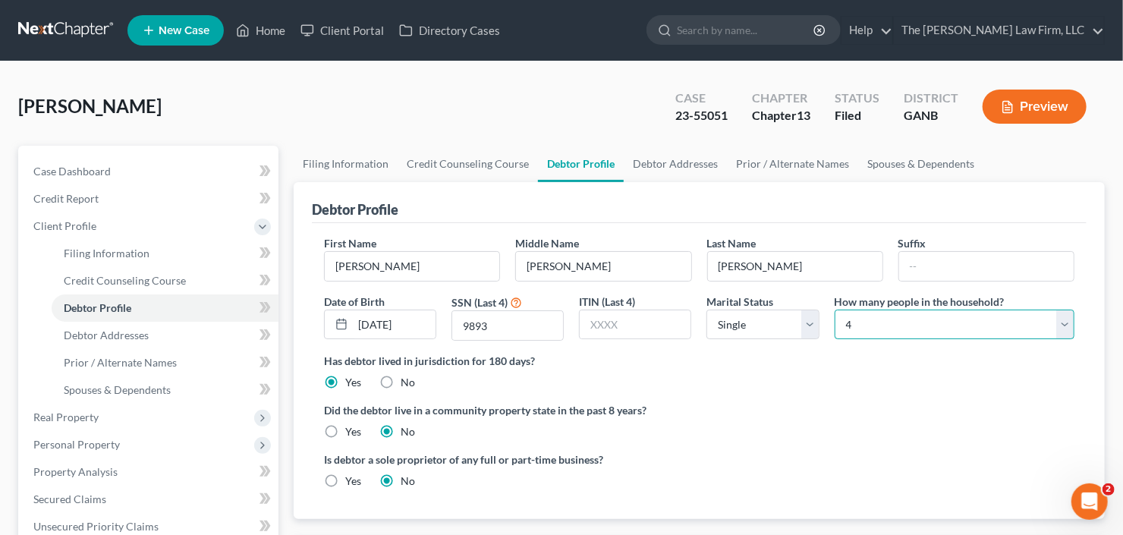
select select "2"
click at [835, 310] on select "Select 1 2 3 4 5 6 7 8 9 10 11 12 13 14 15 16 17 18 19 20" at bounding box center [955, 325] width 240 height 30
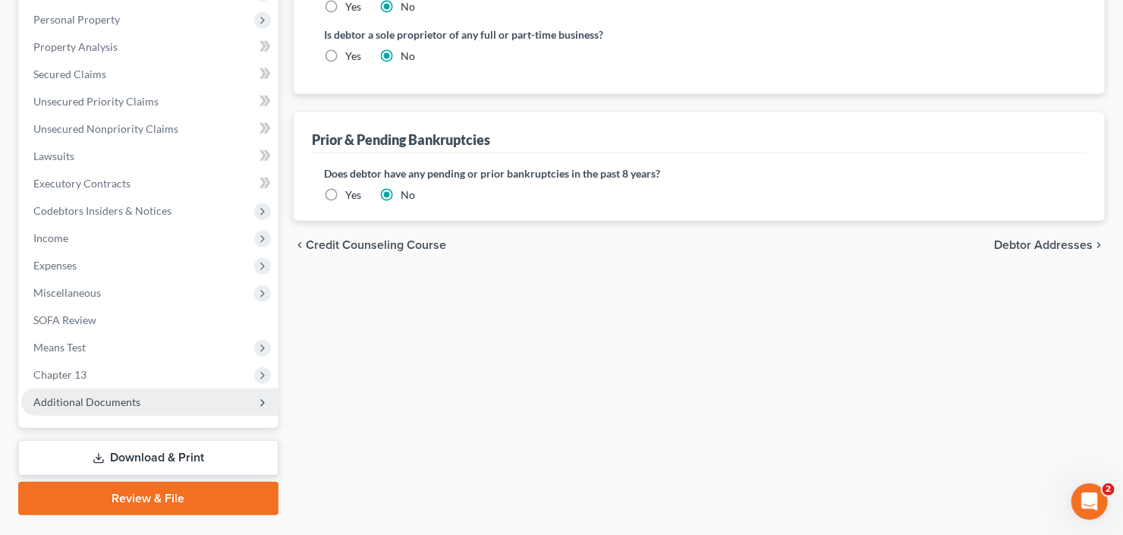
click at [102, 399] on span "Additional Documents" at bounding box center [86, 401] width 107 height 13
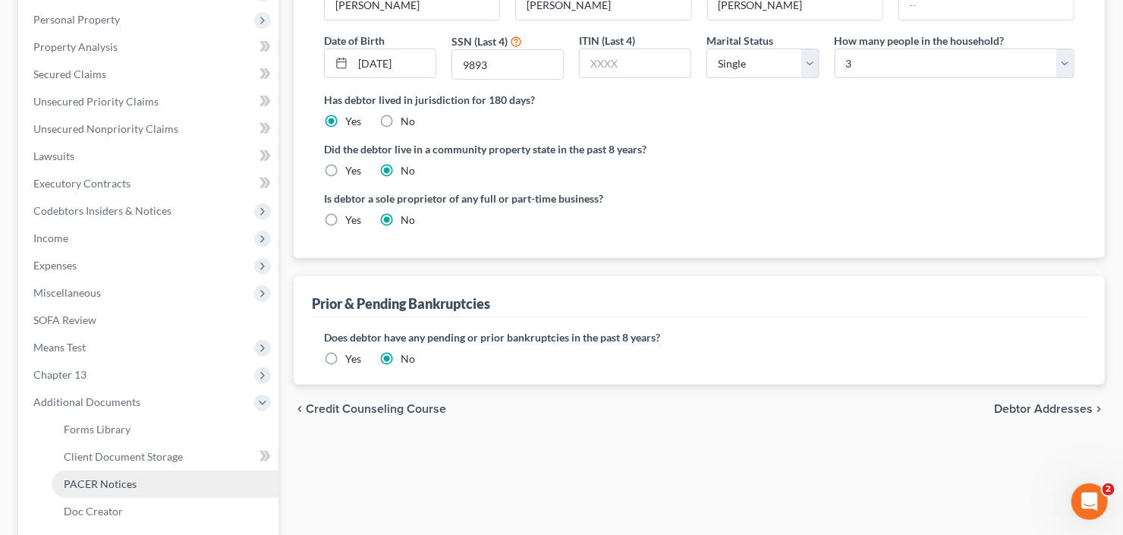
click at [121, 490] on link "PACER Notices" at bounding box center [165, 484] width 227 height 27
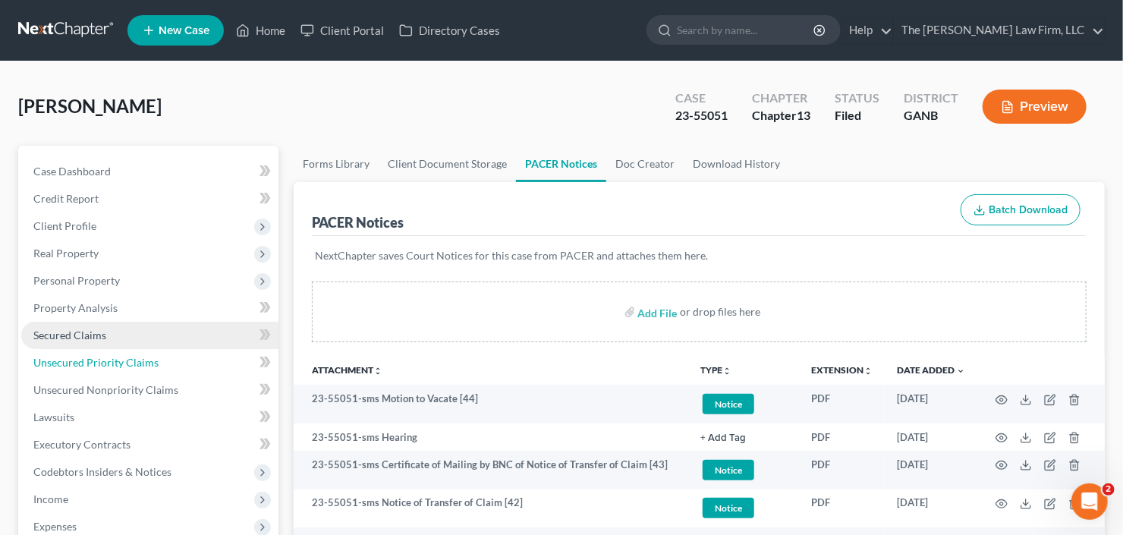
click at [69, 349] on link "Unsecured Priority Claims" at bounding box center [149, 362] width 257 height 27
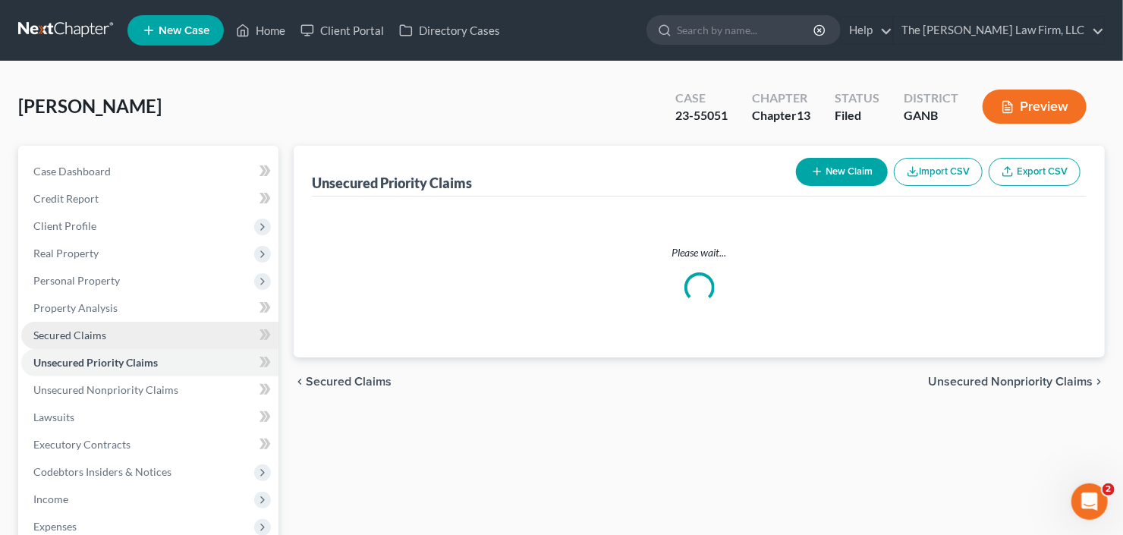
click at [72, 339] on span "Secured Claims" at bounding box center [69, 335] width 73 height 13
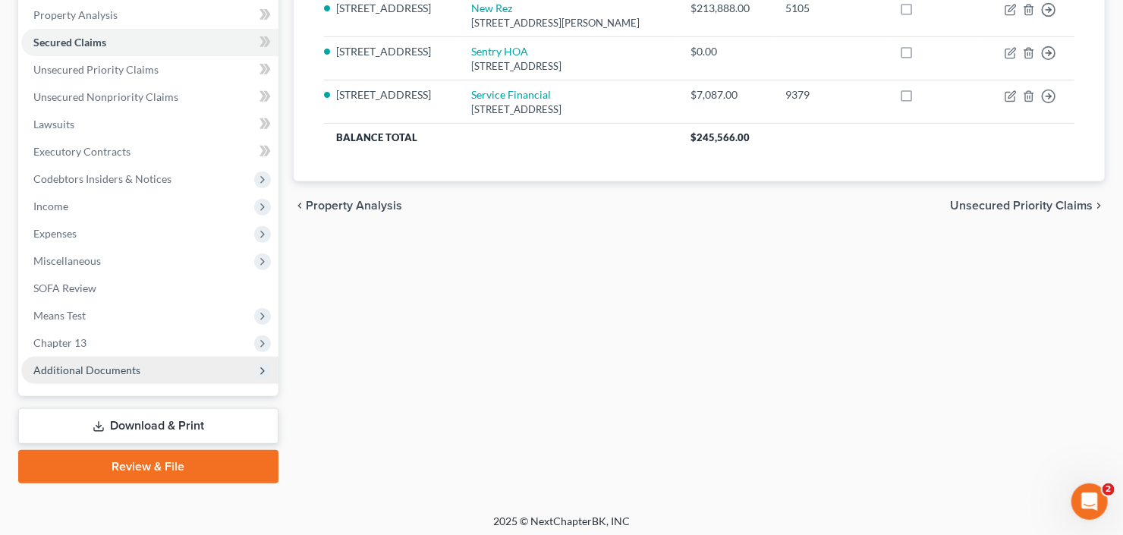
scroll to position [296, 0]
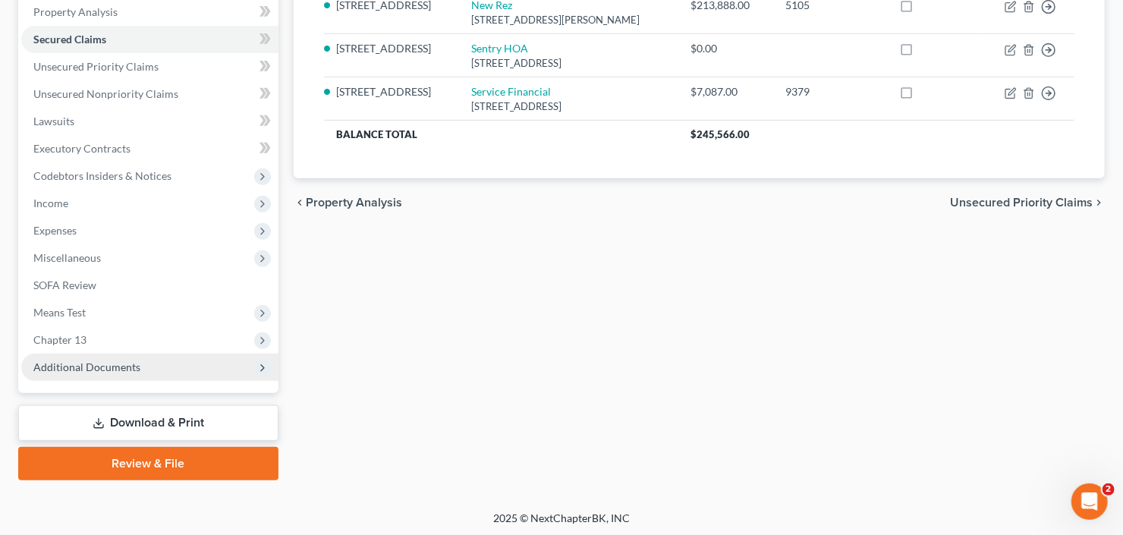
click at [71, 371] on span "Additional Documents" at bounding box center [149, 367] width 257 height 27
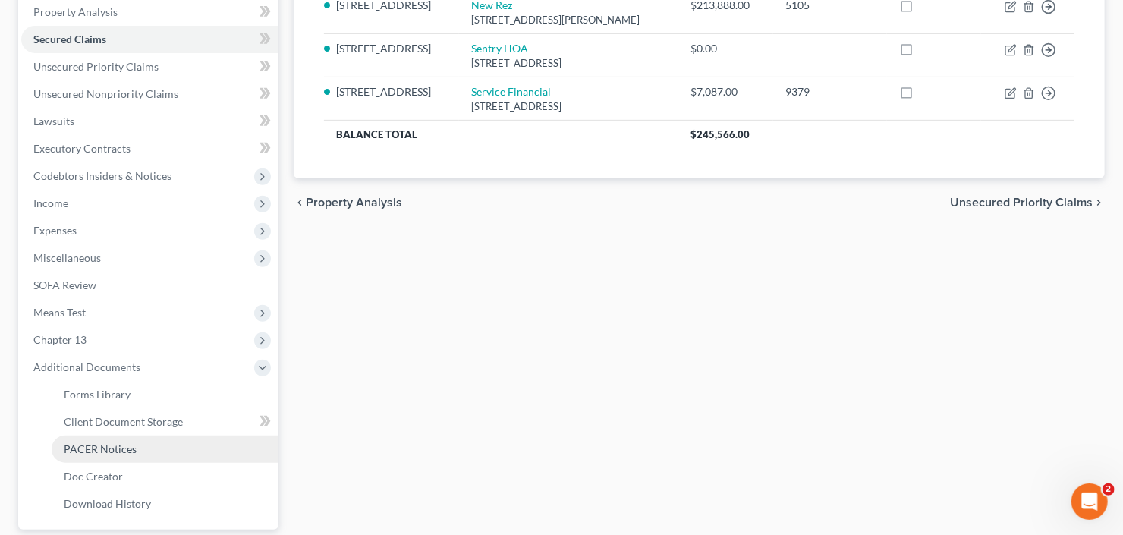
click at [92, 443] on span "PACER Notices" at bounding box center [100, 449] width 73 height 13
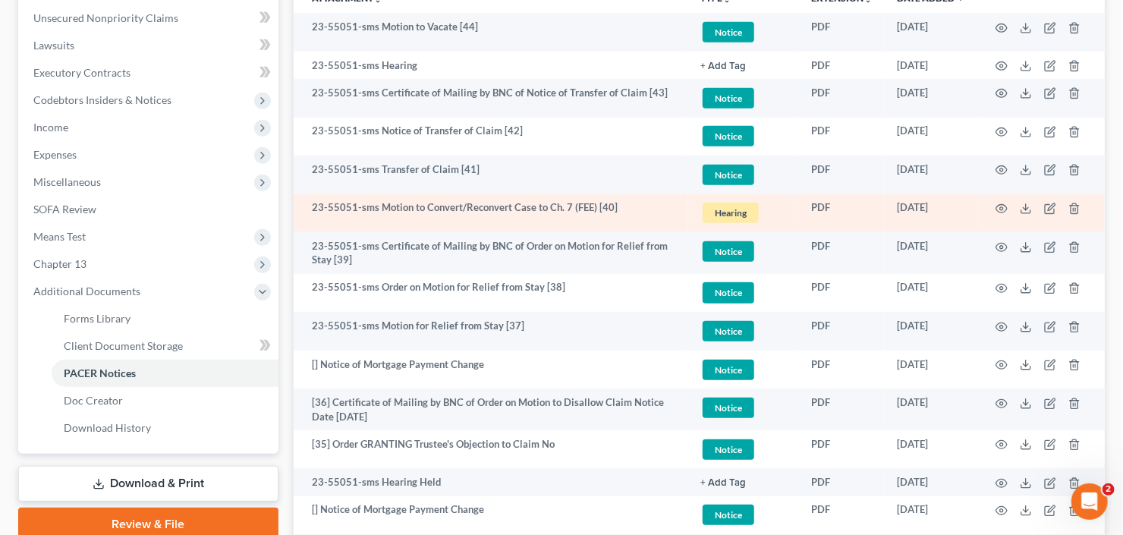
scroll to position [425, 0]
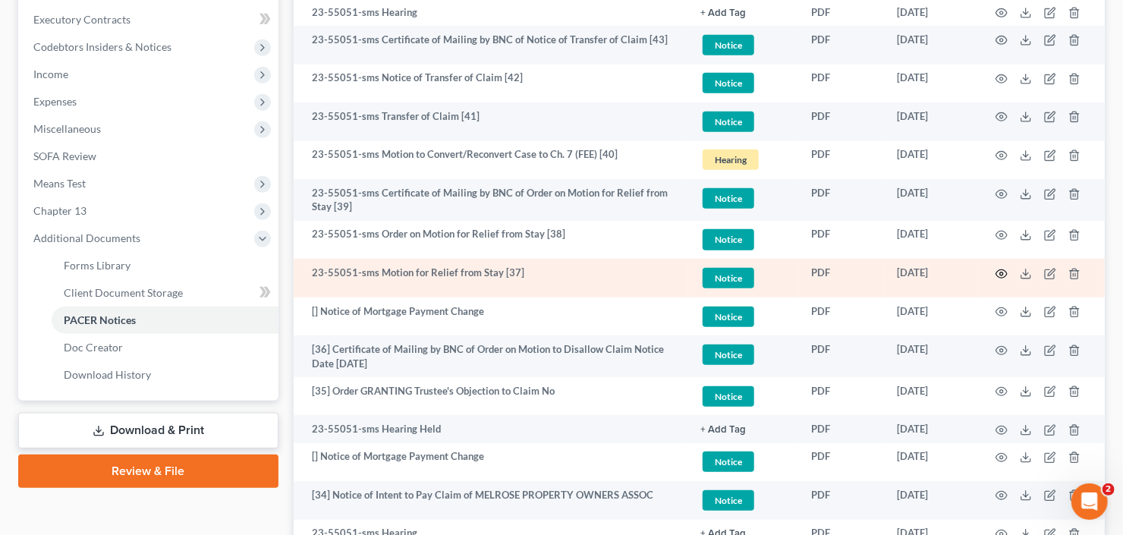
click at [1003, 273] on circle "button" at bounding box center [1001, 274] width 3 height 3
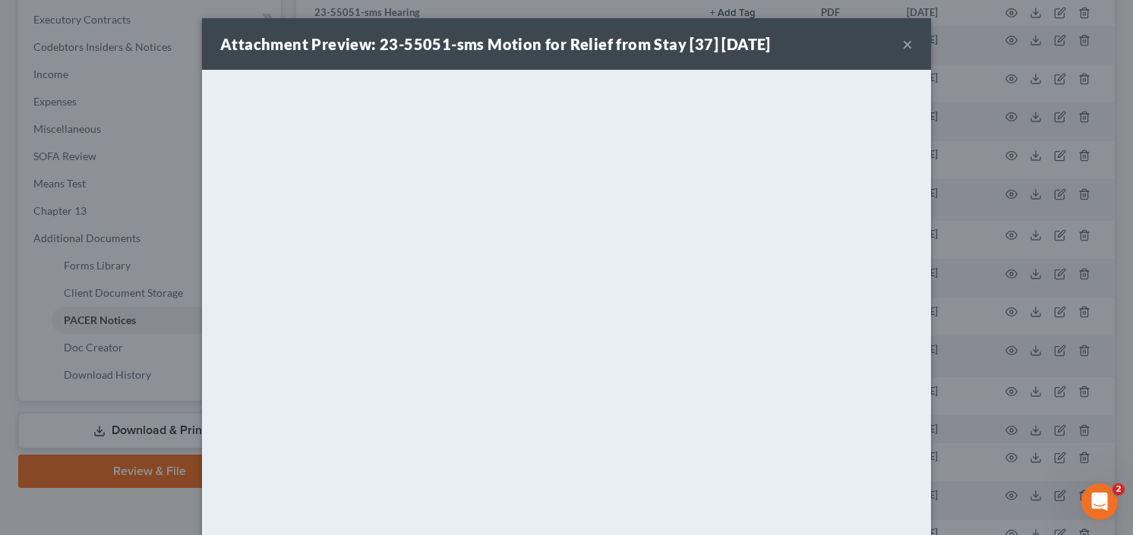
click at [906, 40] on button "×" at bounding box center [907, 44] width 11 height 18
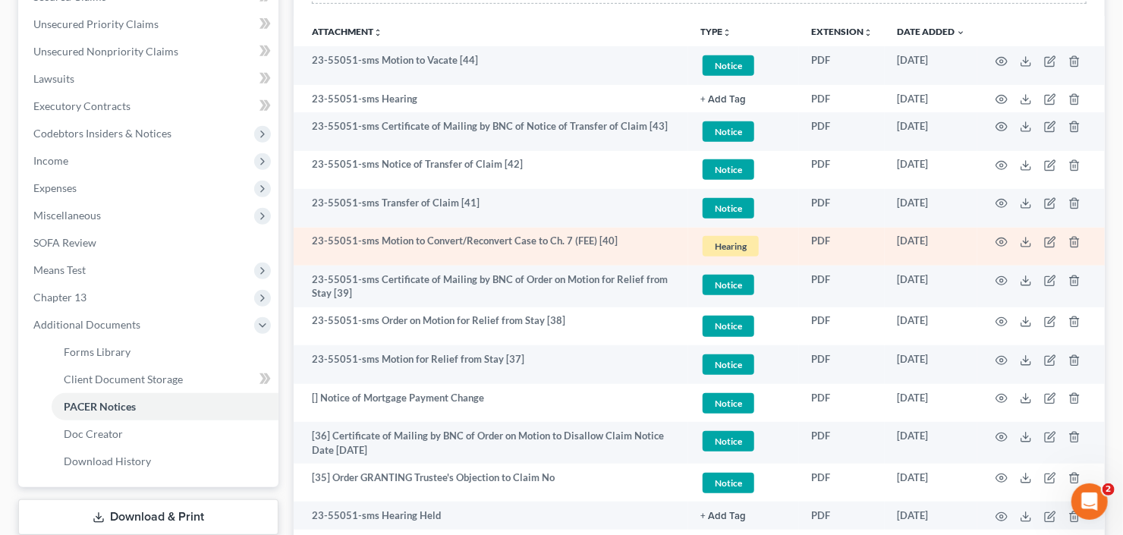
scroll to position [243, 0]
